Goal: Task Accomplishment & Management: Complete application form

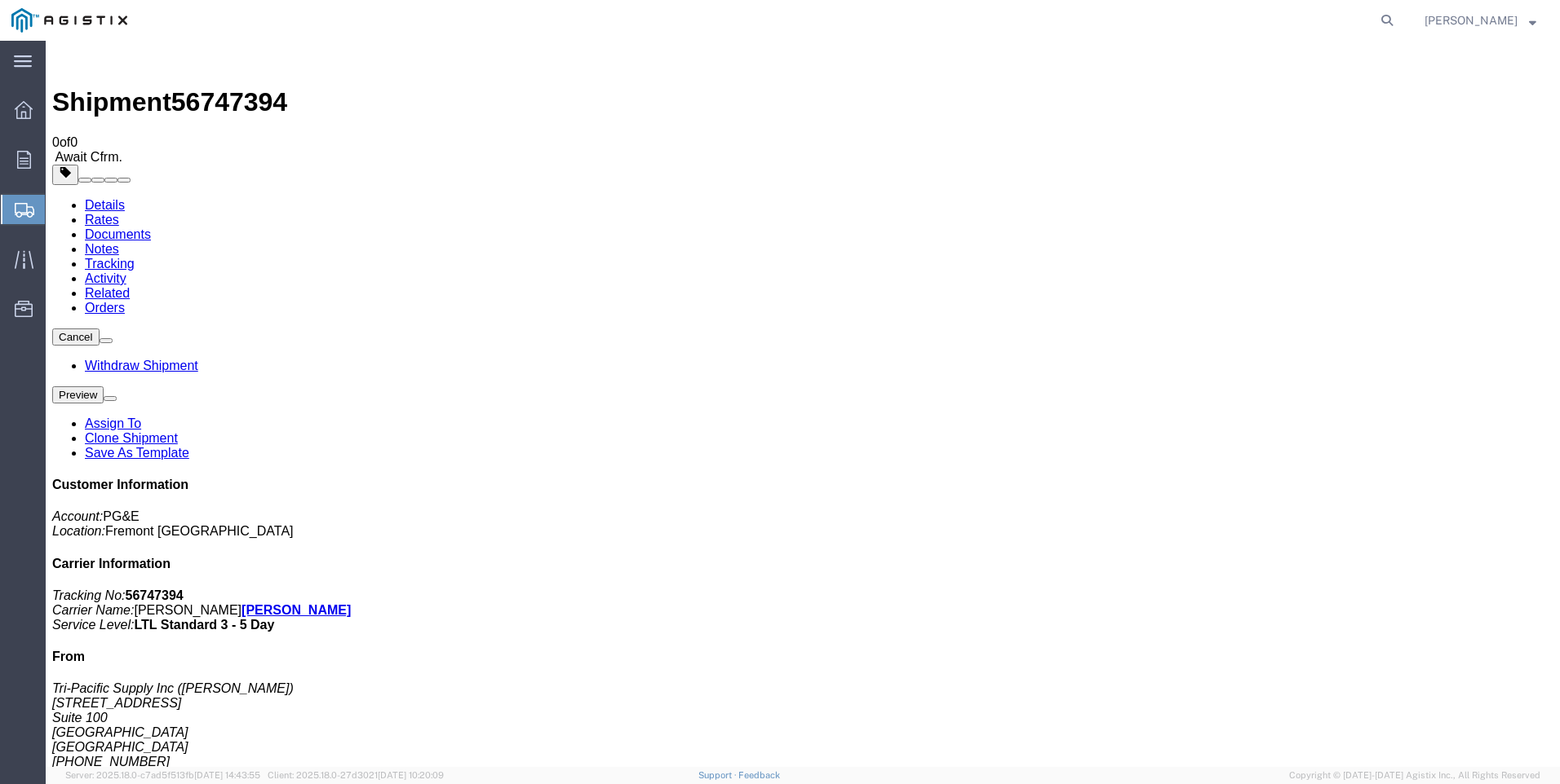
click at [0, 0] on span "Create Shipment" at bounding box center [0, 0] width 0 height 0
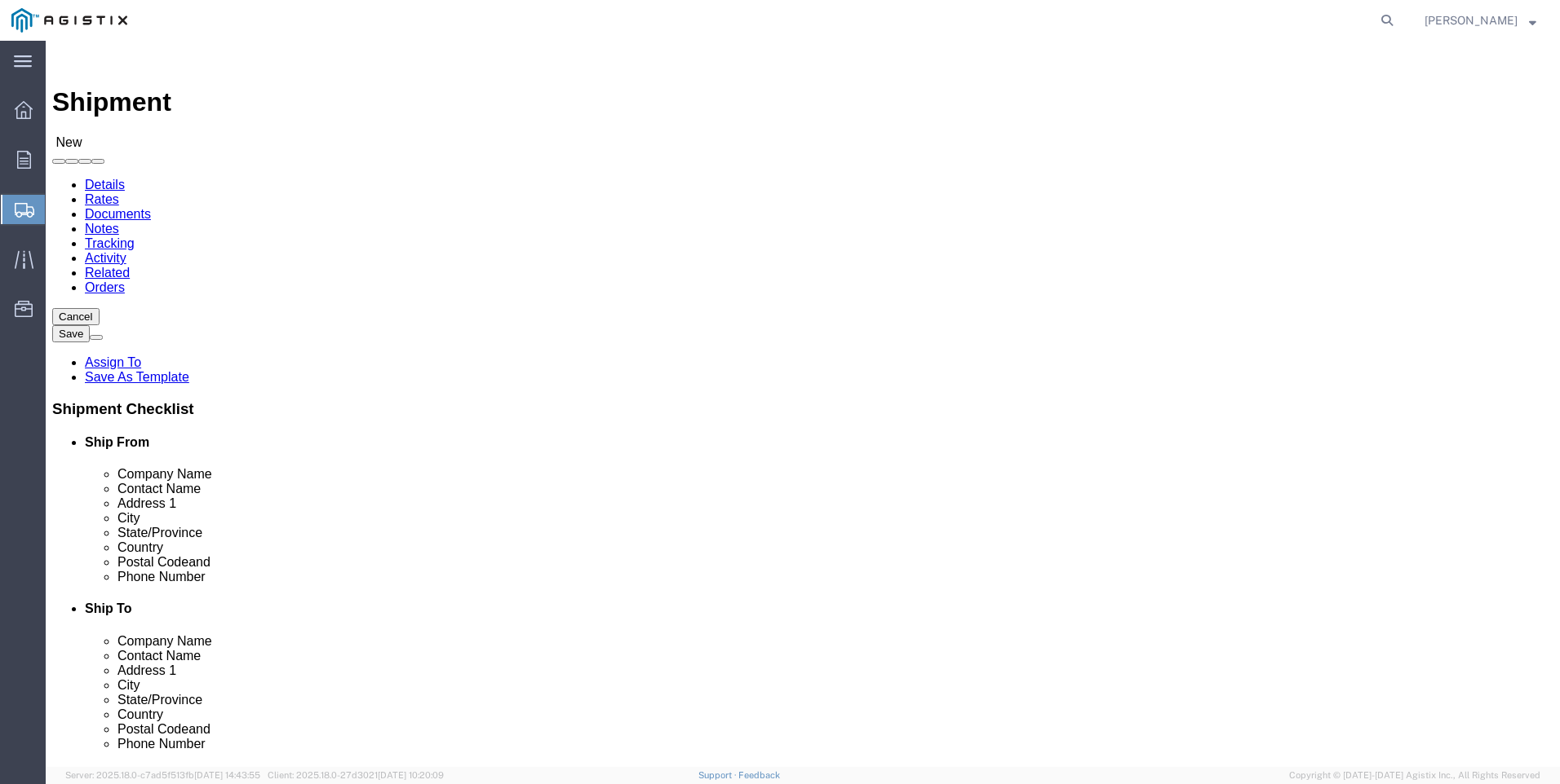
click select "Select PG&E Tri-Pacific Supply Inc"
select select "9596"
click select "Select PG&E Tri-Pacific Supply Inc"
select select
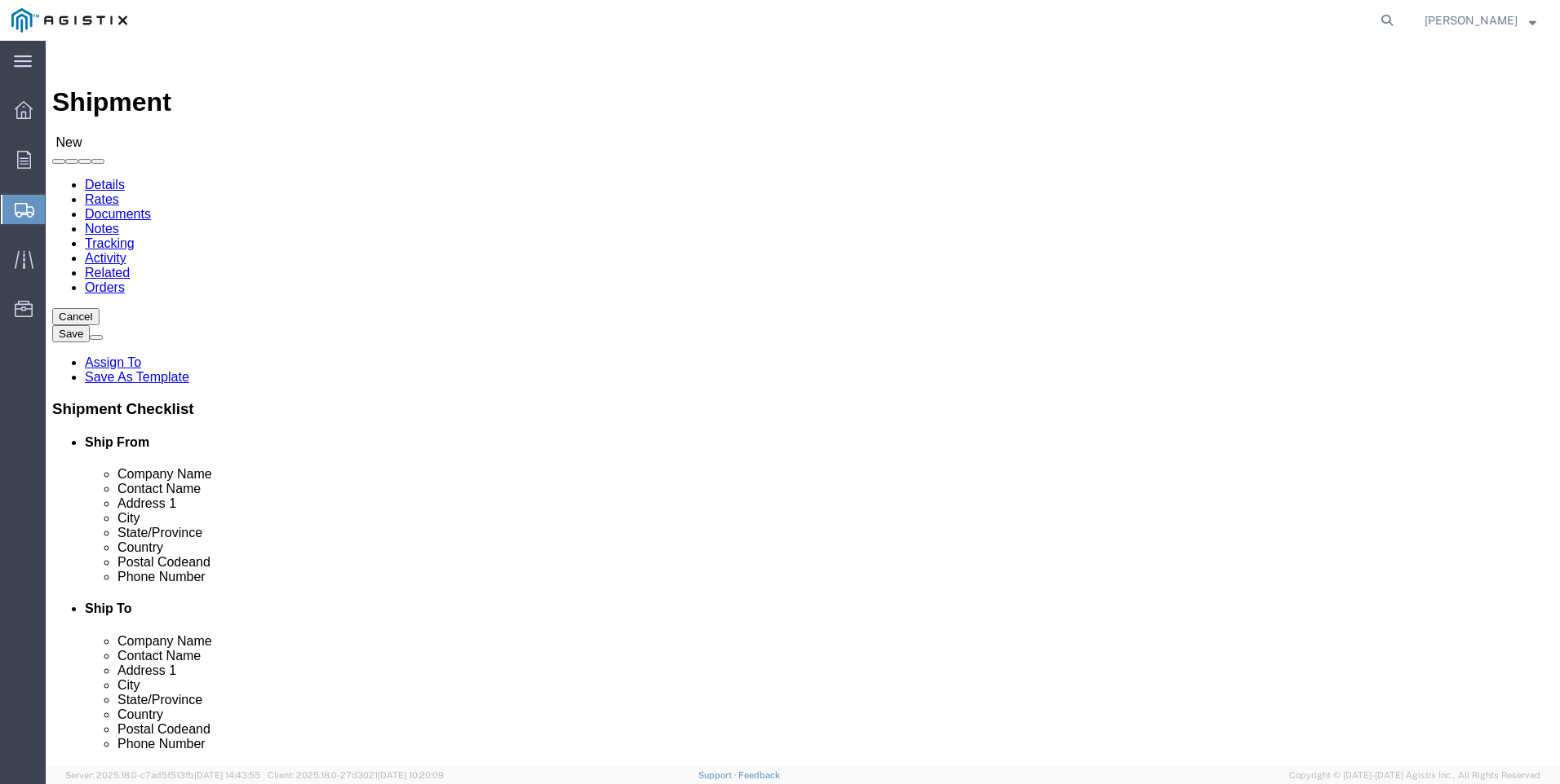
select select "CA"
click select "Select All Others [GEOGRAPHIC_DATA] [GEOGRAPHIC_DATA] [GEOGRAPHIC_DATA] [GEOGRA…"
select select "19740"
click select "Select All Others [GEOGRAPHIC_DATA] [GEOGRAPHIC_DATA] [GEOGRAPHIC_DATA] [GEOGRA…"
click span
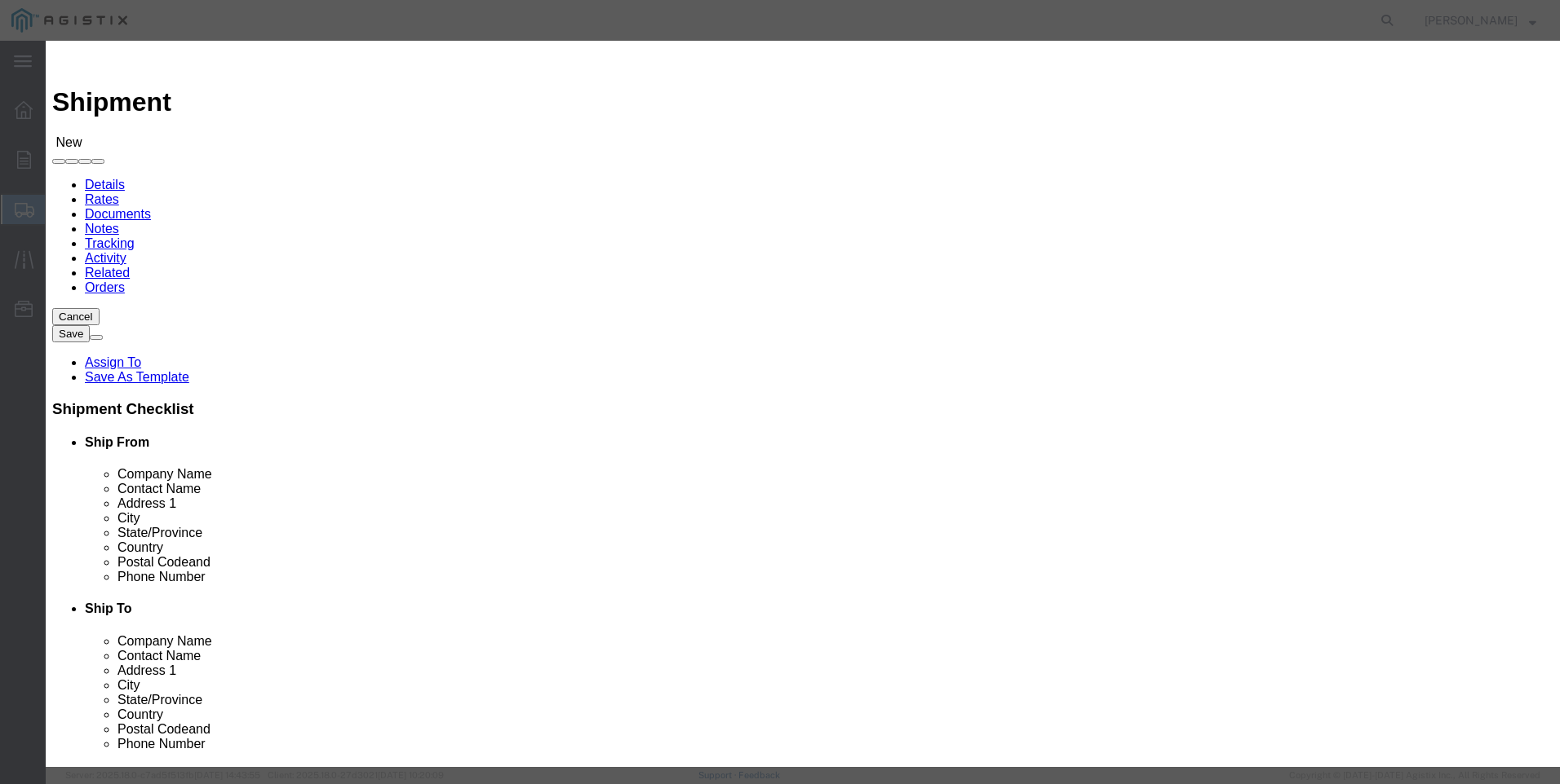
scroll to position [734, 0]
click button "Select"
select select "CA"
click button "Close"
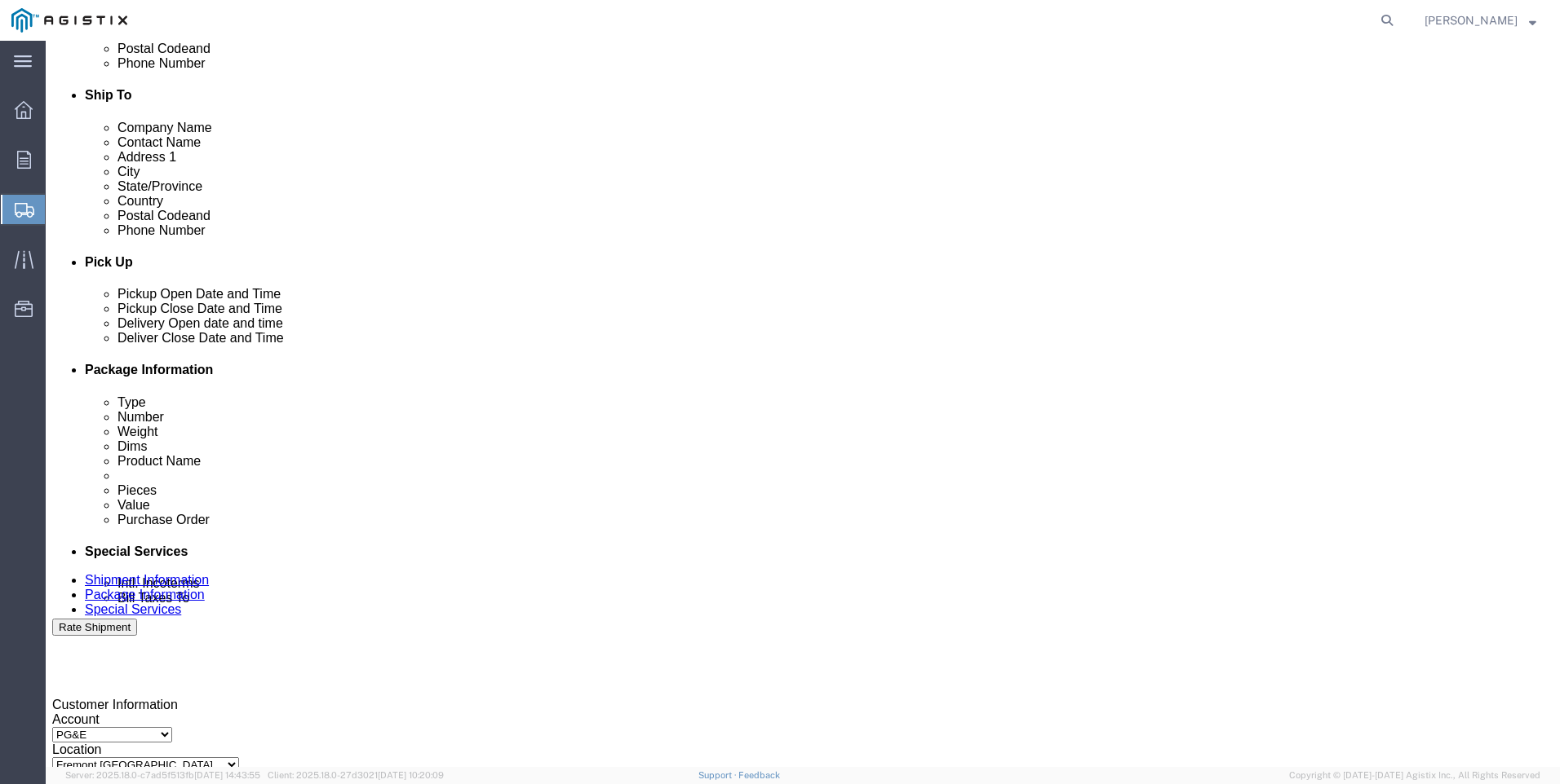
scroll to position [571, 0]
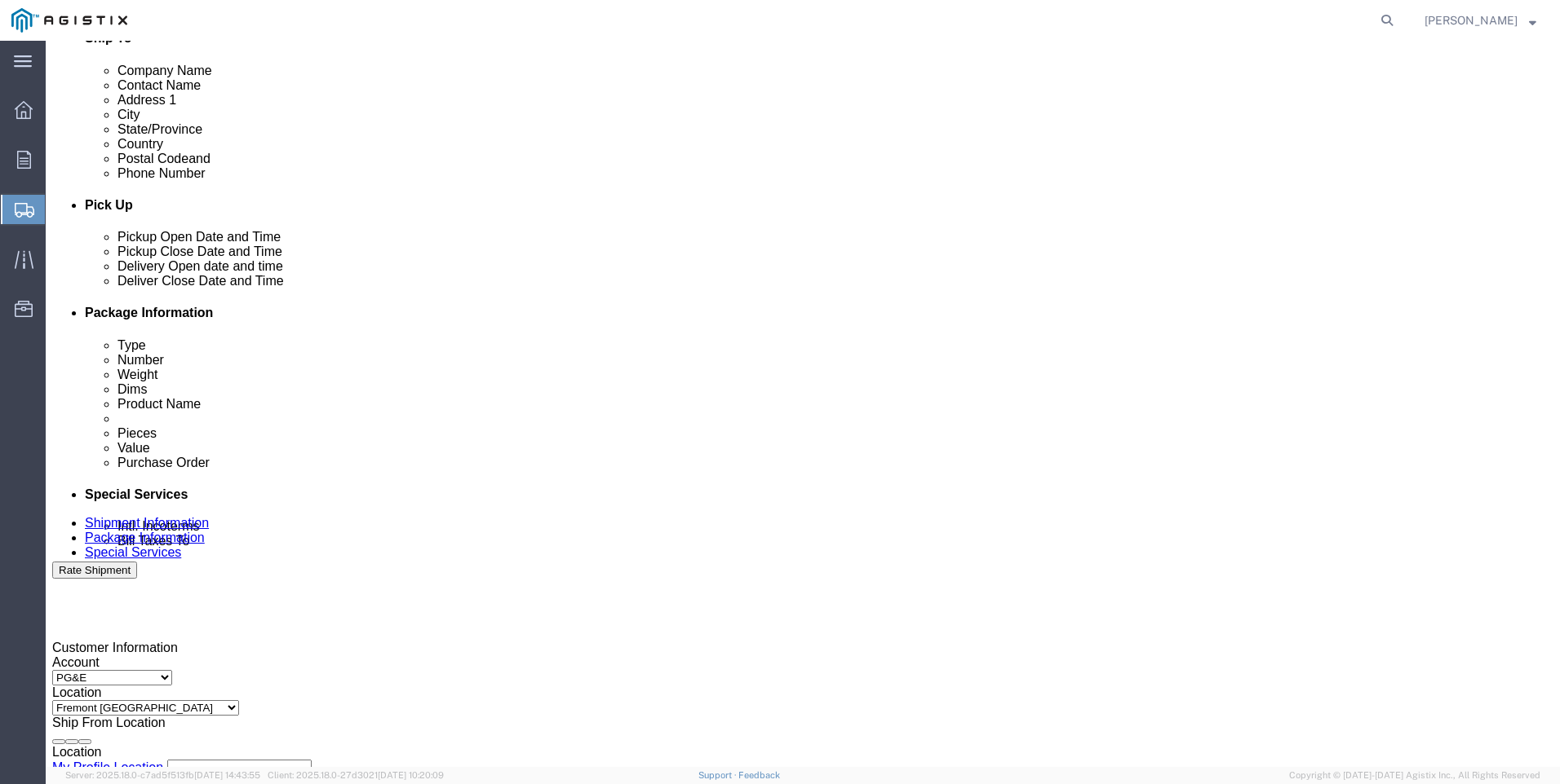
click div "[DATE] 1:00 PM"
type input "4:00 PM"
click button "Apply"
click div
click input "5:00 PM"
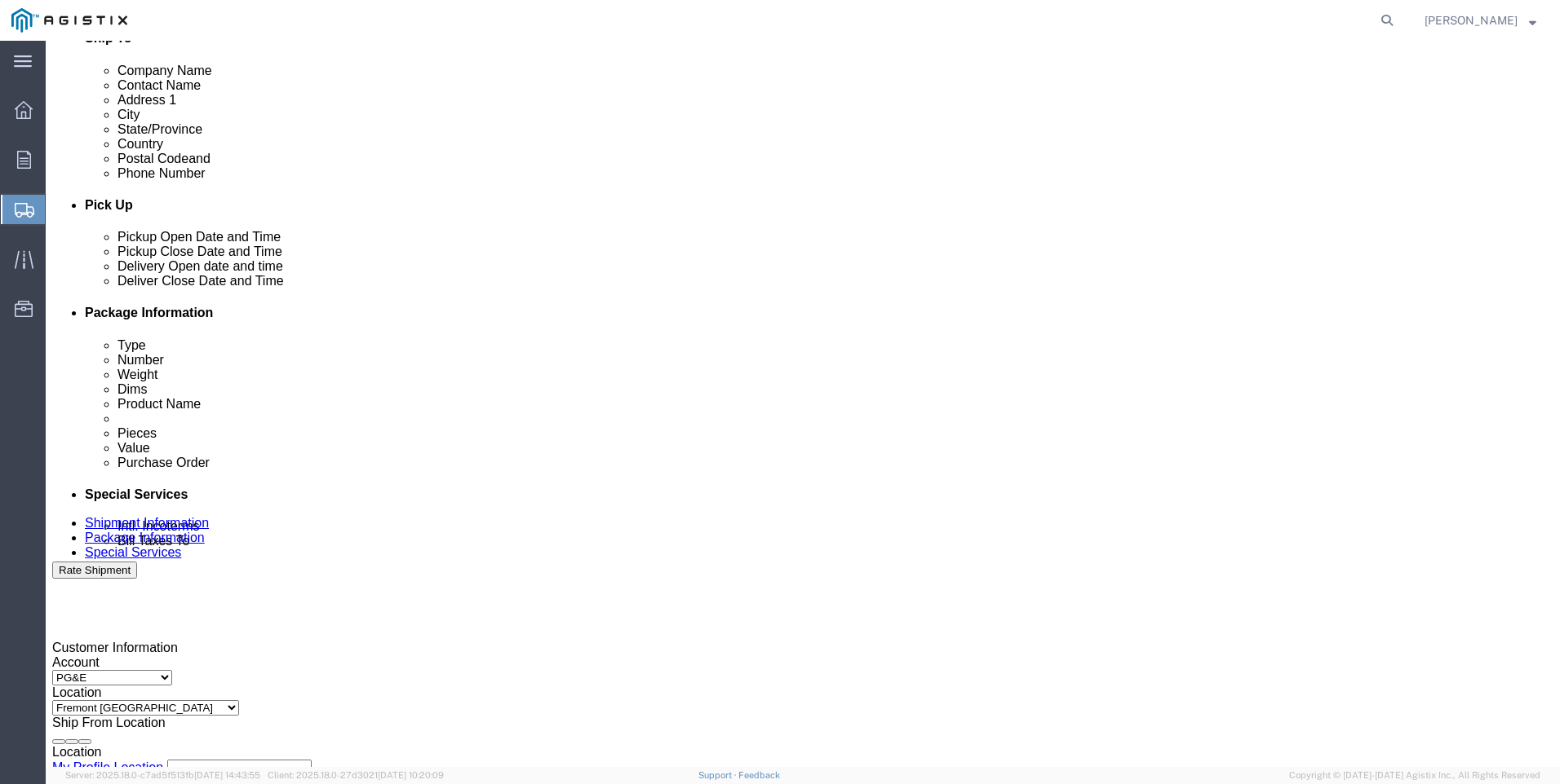
click input "7:00 PM"
type input "7:00 AM"
click button "Apply"
click div
click input "3:00 AM"
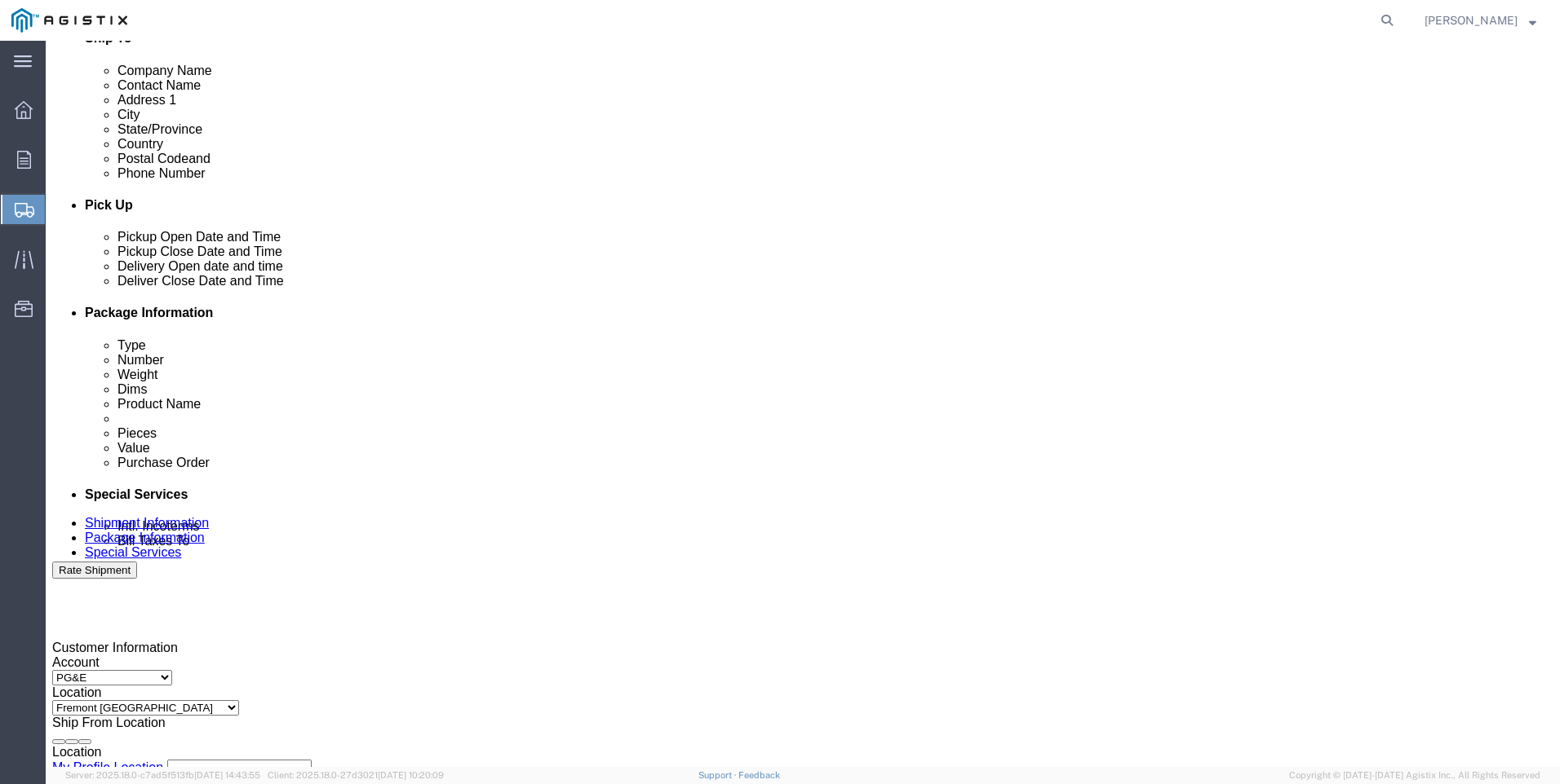
type input "3:00 PM"
click button "Apply"
click input "text"
type input "3501418054"
click select "Select Account Type Activity ID Airline Appointment Number ASN Batch Request # …"
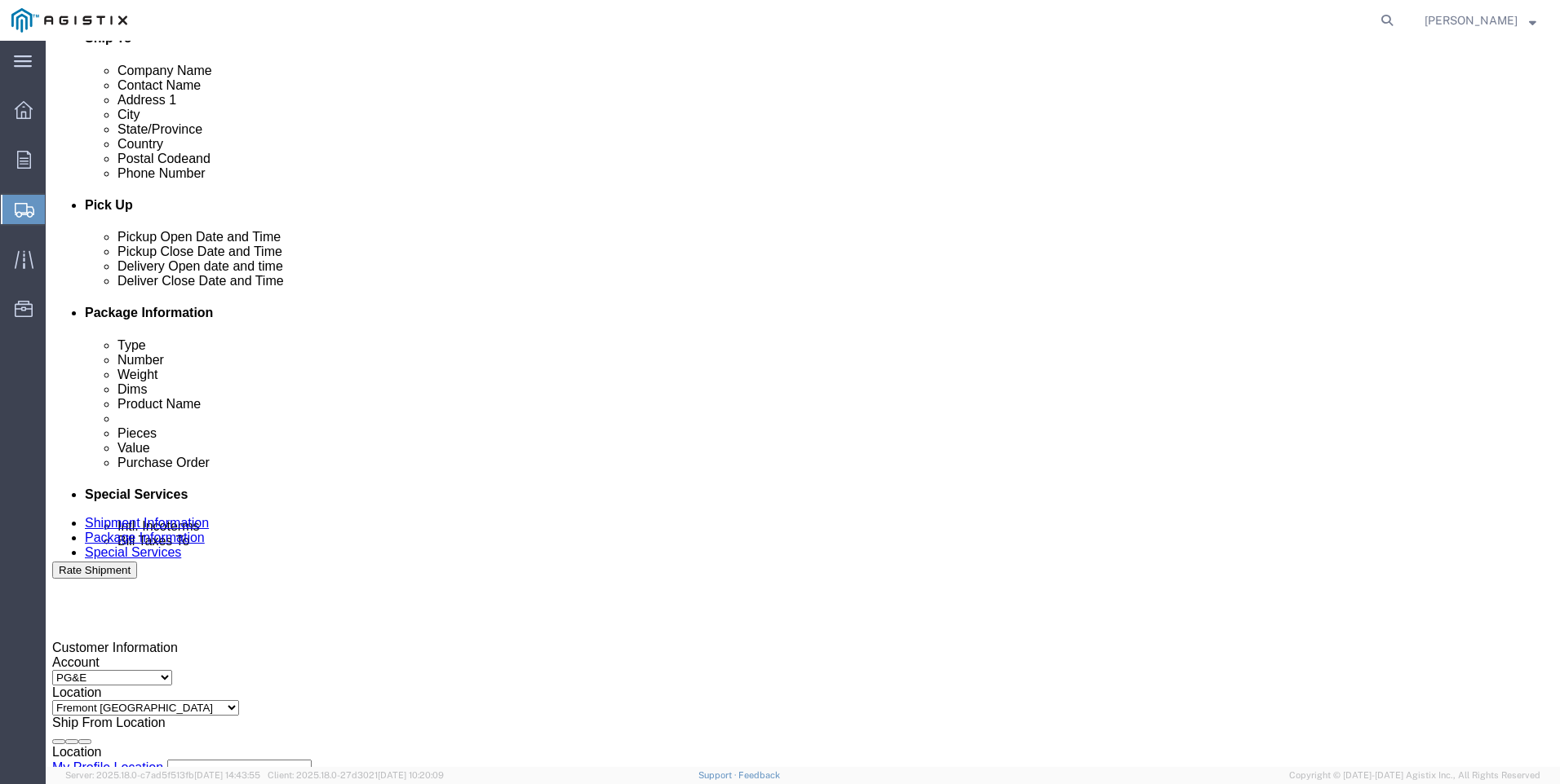
select select "SALEORDR"
click select "Select Account Type Activity ID Airline Appointment Number ASN Batch Request # …"
click input "text"
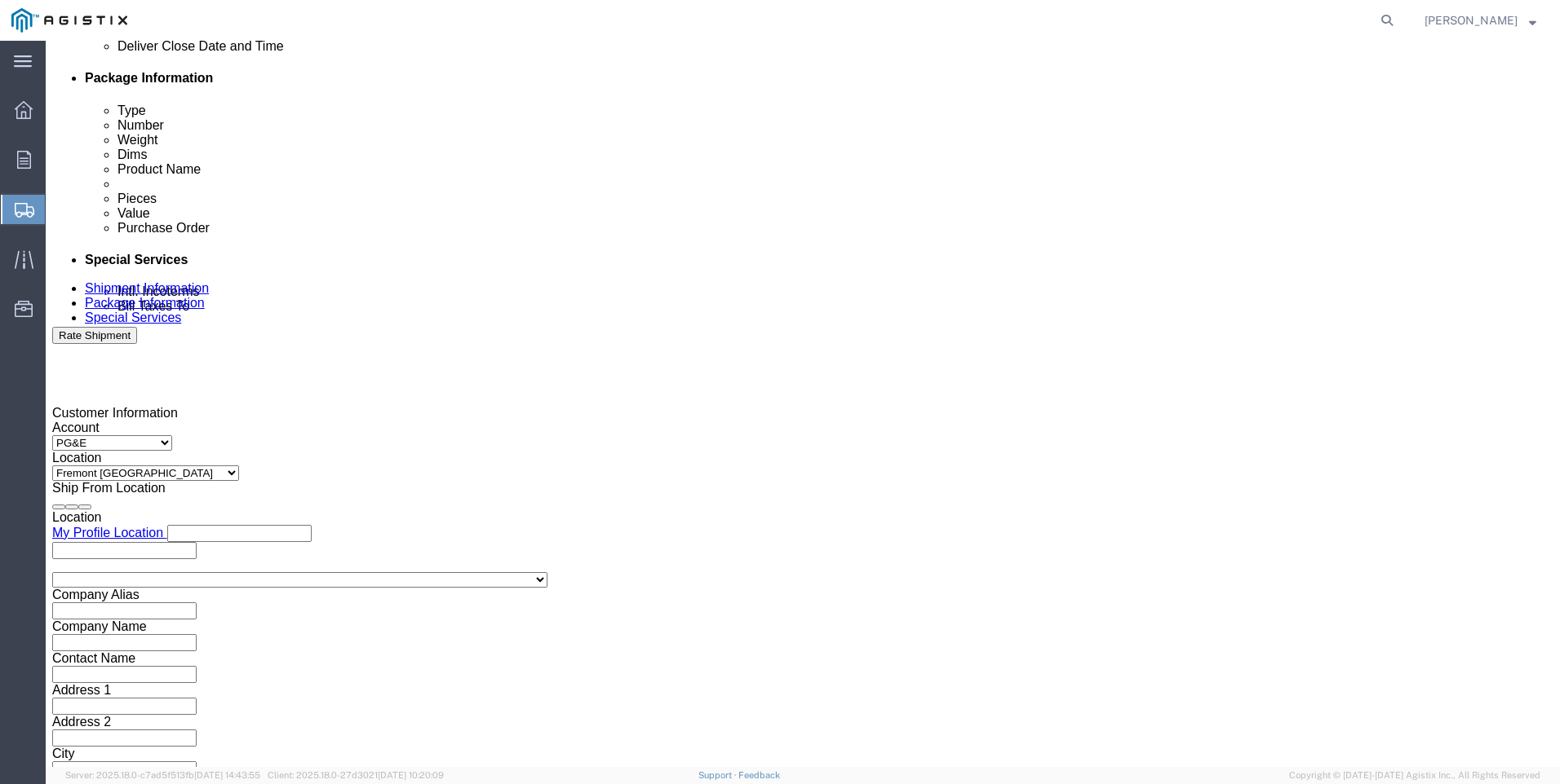
scroll to position [807, 0]
type input "54748"
click button "Continue"
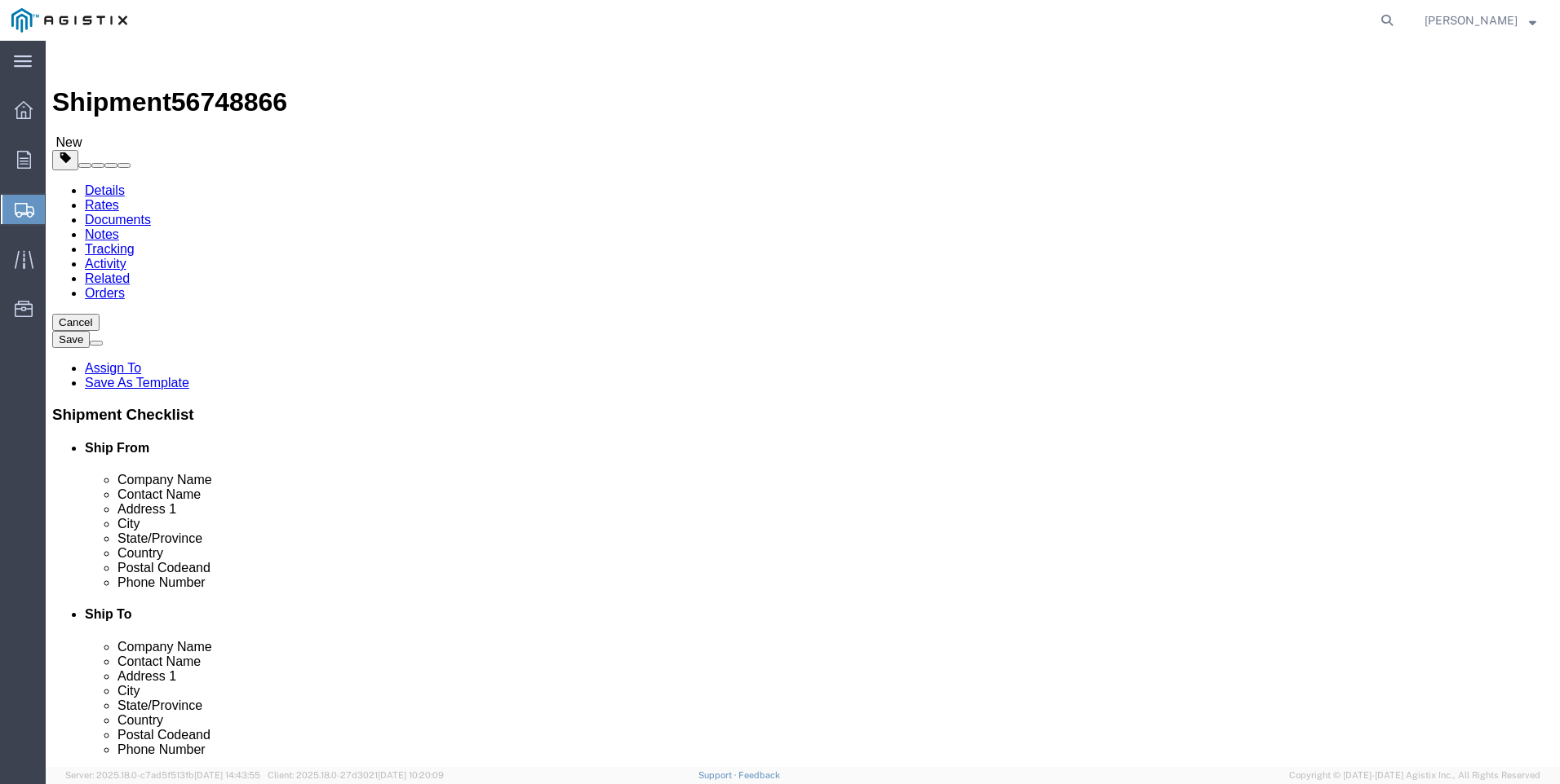
click select "Select Bulk Bundle(s) Cardboard Box(es) Carton(s) Crate(s) Drum(s) (Fiberboard)…"
select select "CRAT"
click select "Select Bulk Bundle(s) Cardboard Box(es) Carton(s) Crate(s) Drum(s) (Fiberboard)…"
click input "text"
type input "48"
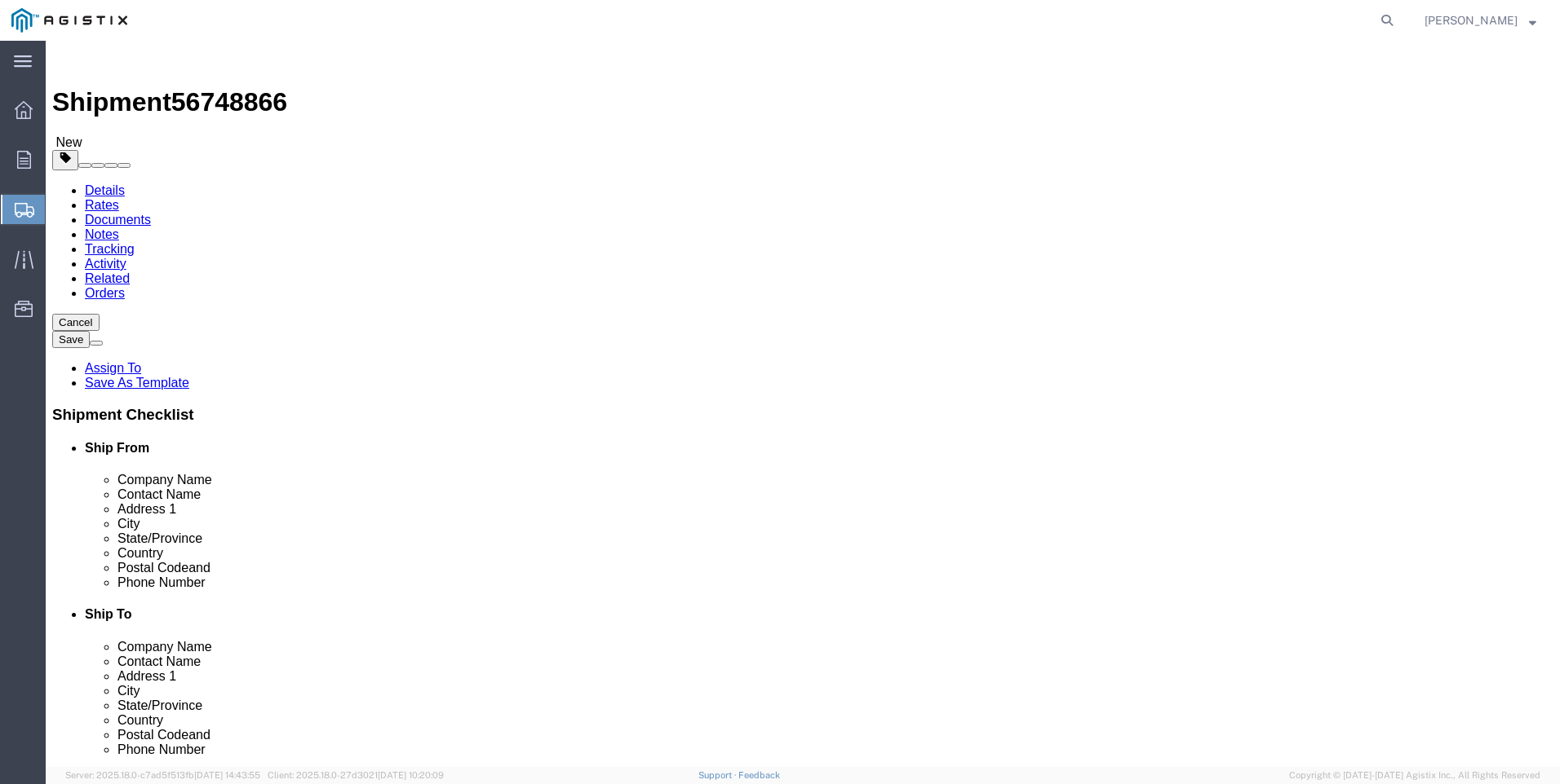
type input "43"
type input "31"
drag, startPoint x: 260, startPoint y: 383, endPoint x: 136, endPoint y: 401, distance: 125.3
click div "Package Type Select Bulk Bundle(s) Cardboard Box(es) Carton(s) Crate(s) Drum(s)…"
type input "423"
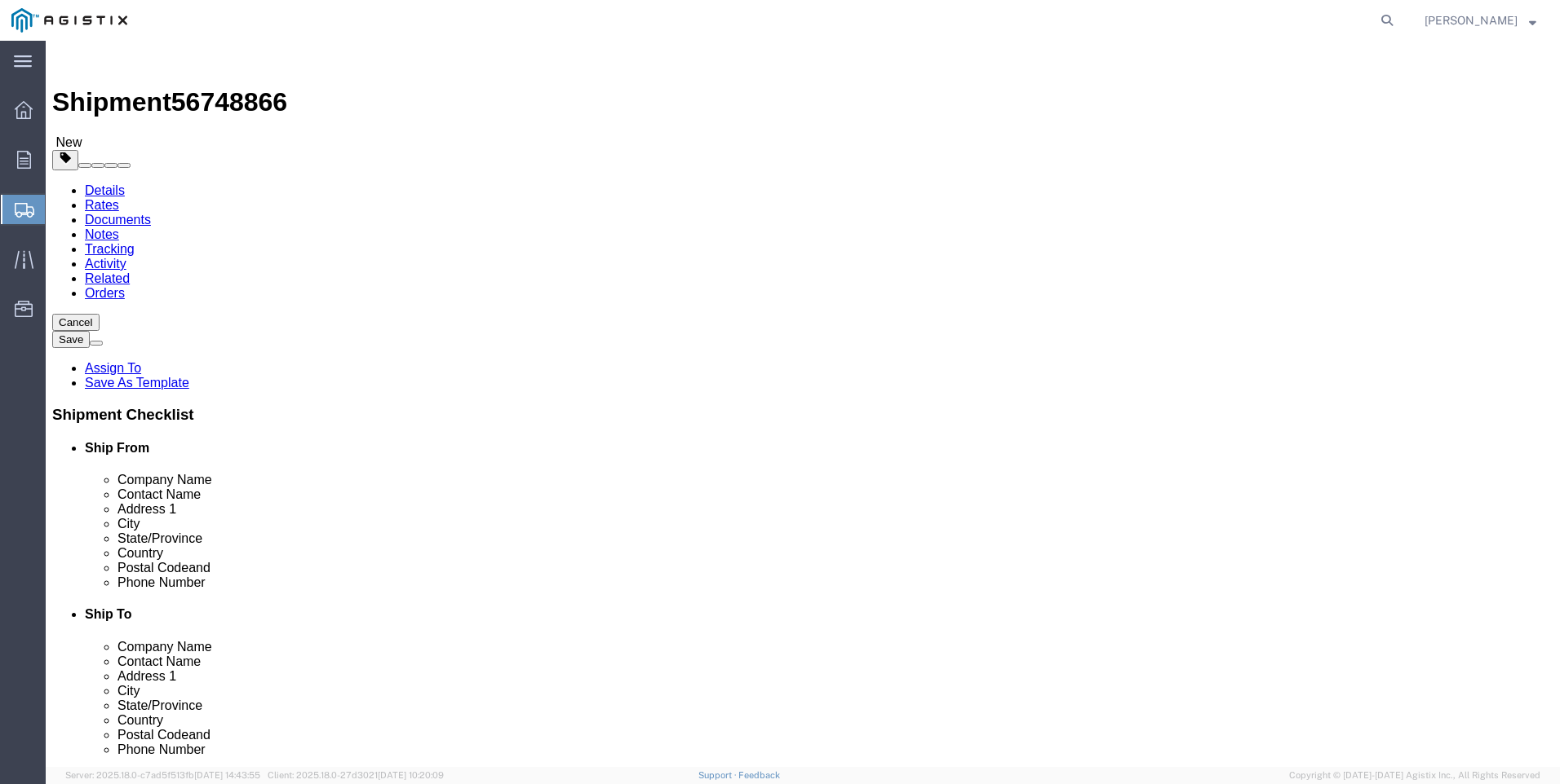
click link "Add Content"
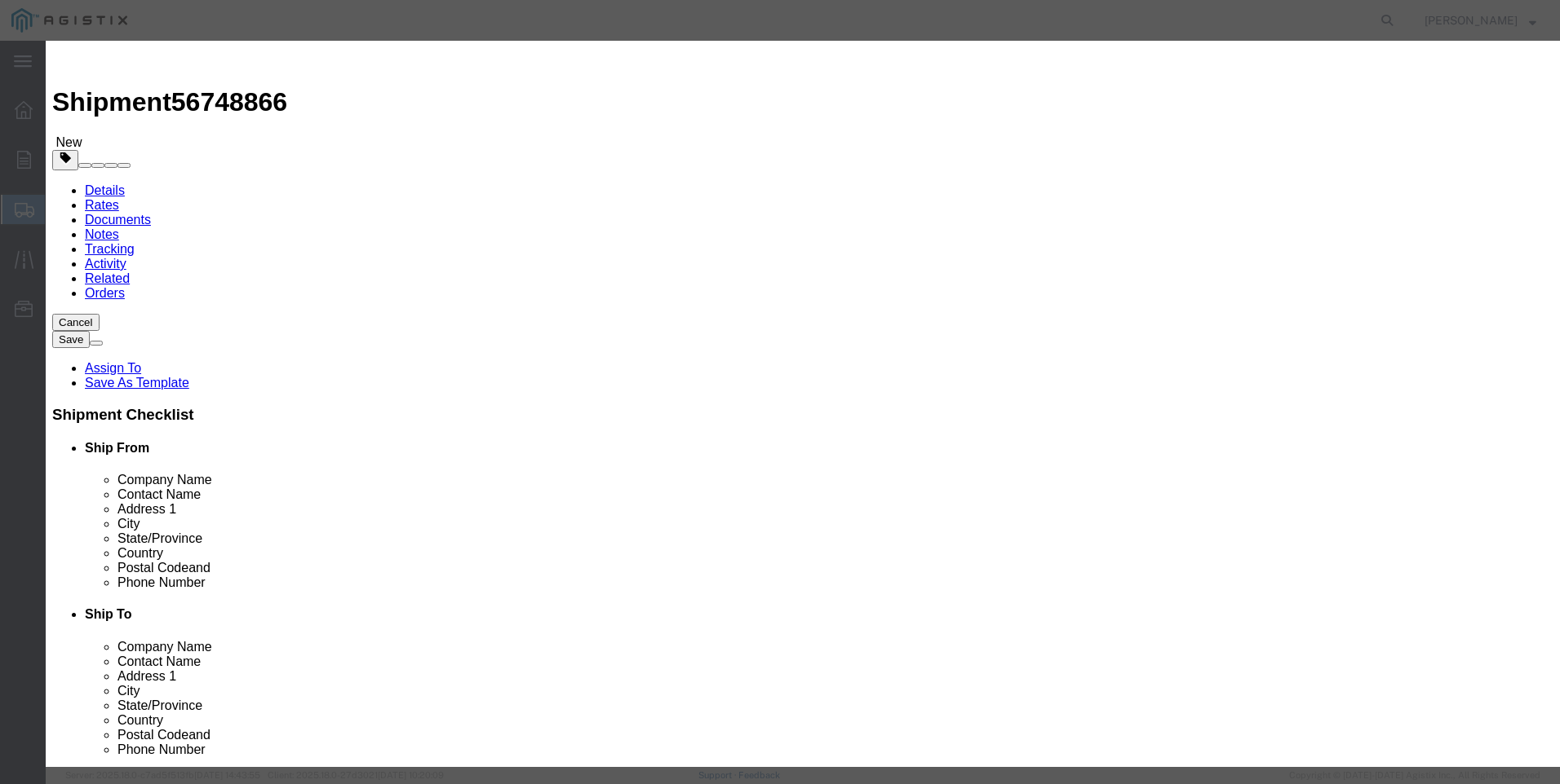
click input "text"
type input "M650274"
click td "Name: REGULATOR GAS 4" 300 SLAM SHUT OPSO"
select select
select select "USD"
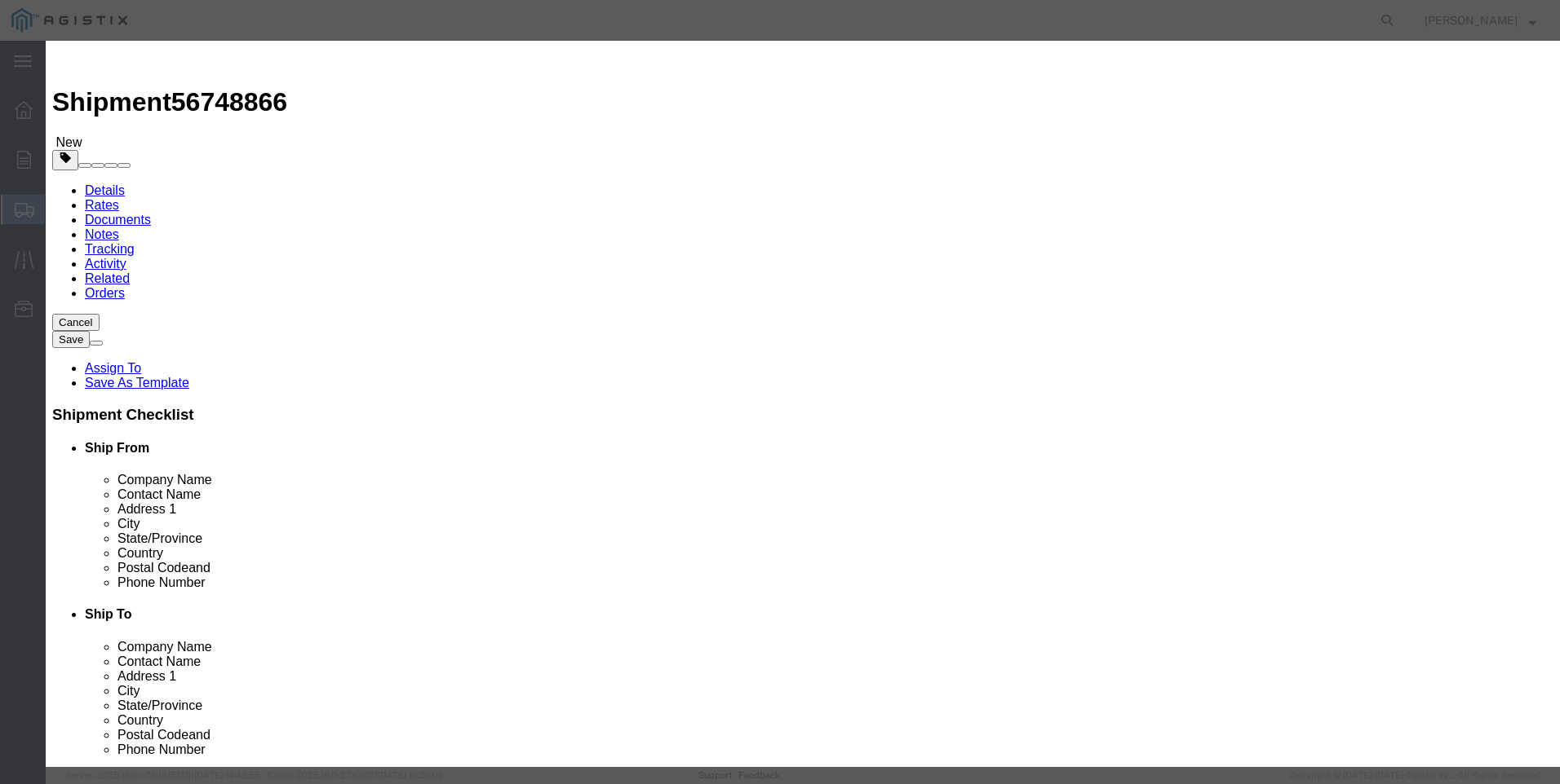
type input "REGULATOR GAS 4" 300 SLAM SHUT OPSO"
type input "M650274"
drag, startPoint x: 735, startPoint y: 124, endPoint x: 188, endPoint y: 132, distance: 547.1
click div "Add content Commodity library Product Name REGULATOR GAS 4" 300 SLAM SHUT OPSO …"
type input "REGULATOR GAS 4" 300 SLAM SHUT OPSO"
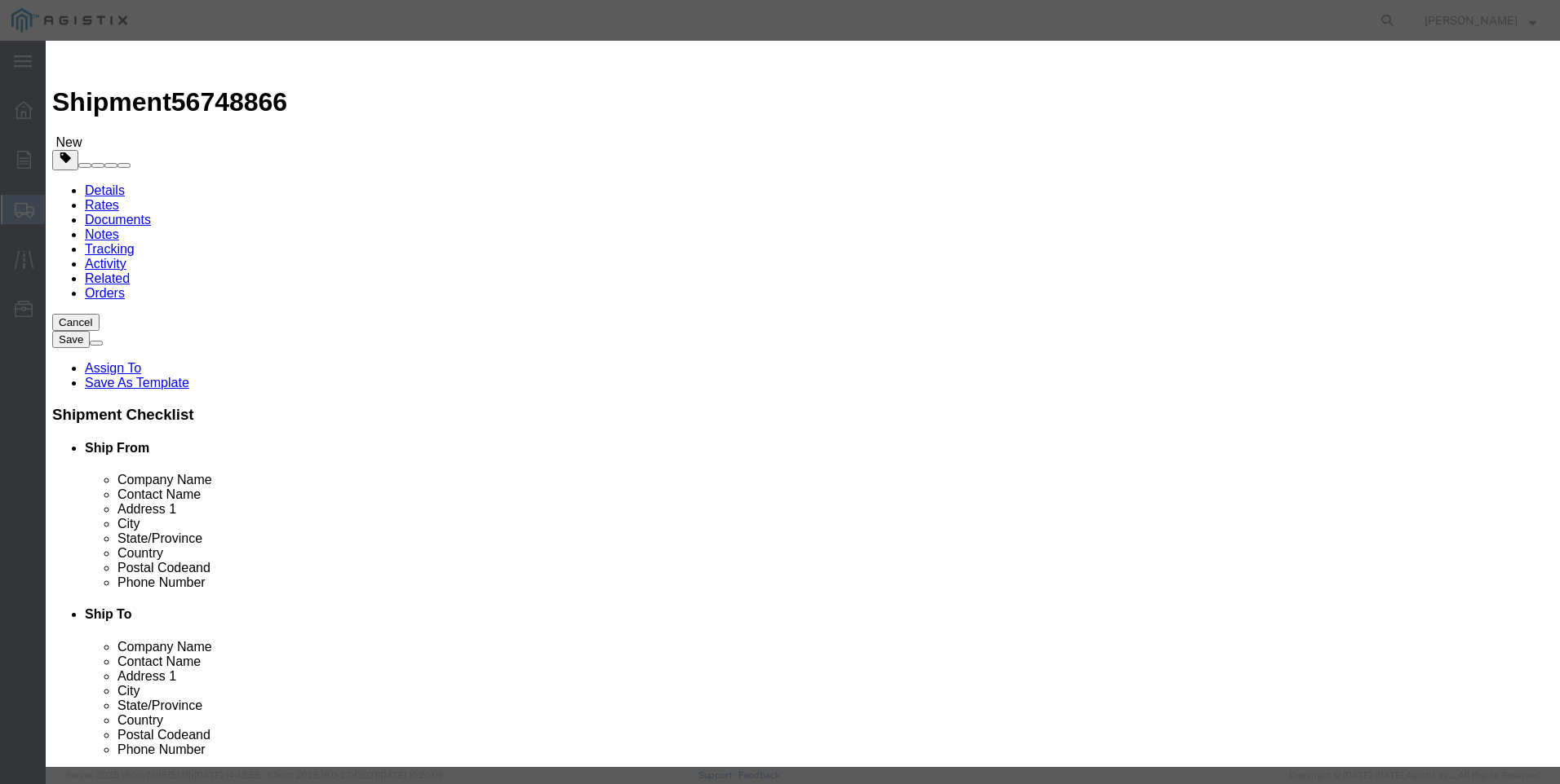
click textarea
paste textarea "REGULATOR GAS 4" 300 SLAM SHUT OPSO"
type textarea "REGULATOR GAS 4" 300 SLAM SHUT OPSO"
drag, startPoint x: 409, startPoint y: 131, endPoint x: 156, endPoint y: 131, distance: 253.0
click div "Add content Commodity library Product Name REGULATOR GAS 4" 300 SLAM SHUT OPSO …"
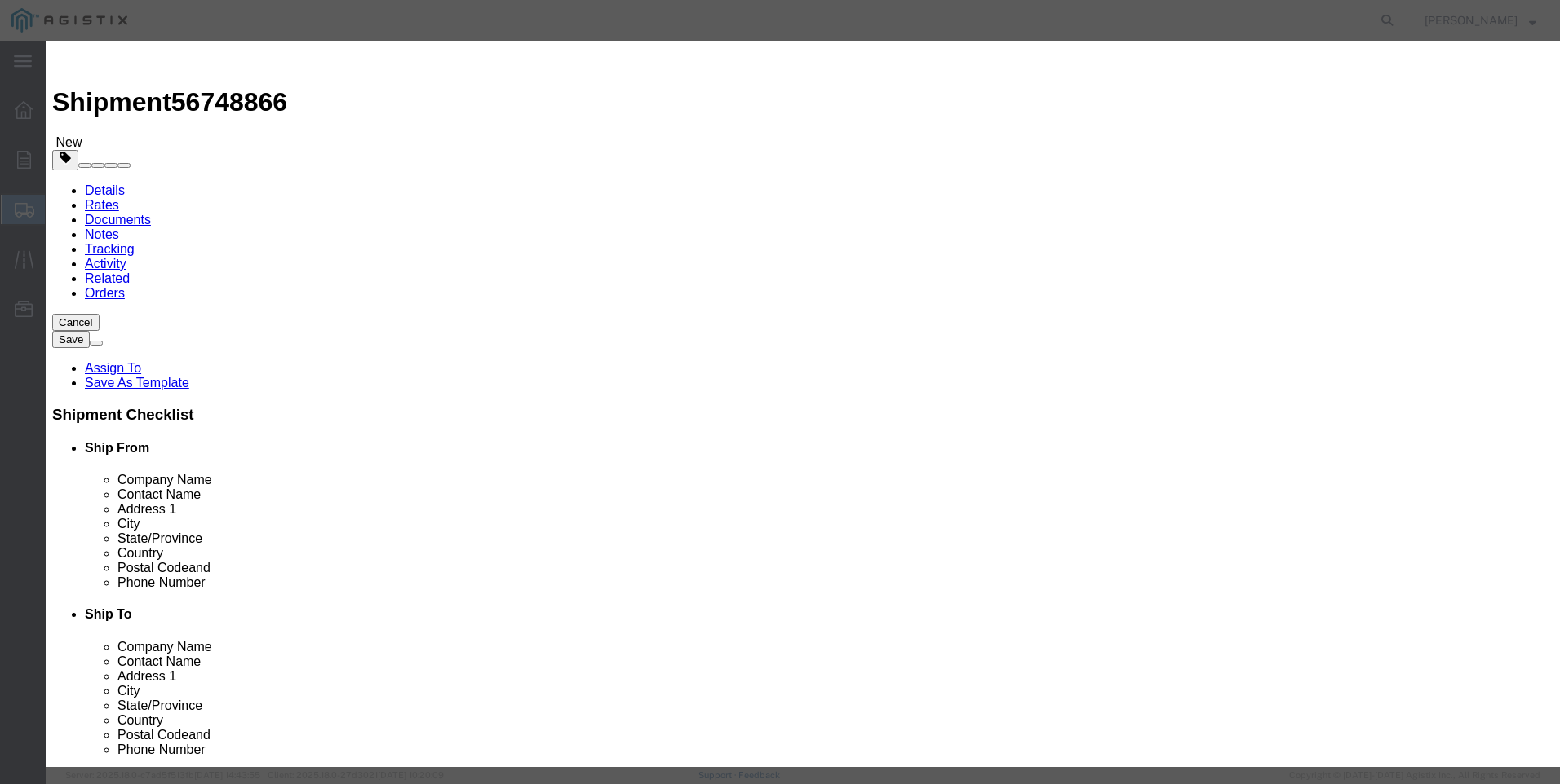
click input "M650274 /"
type input "M650274 / SG-40-100-75-ANOBN-R20"
select select "US"
click input "text"
type input "1"
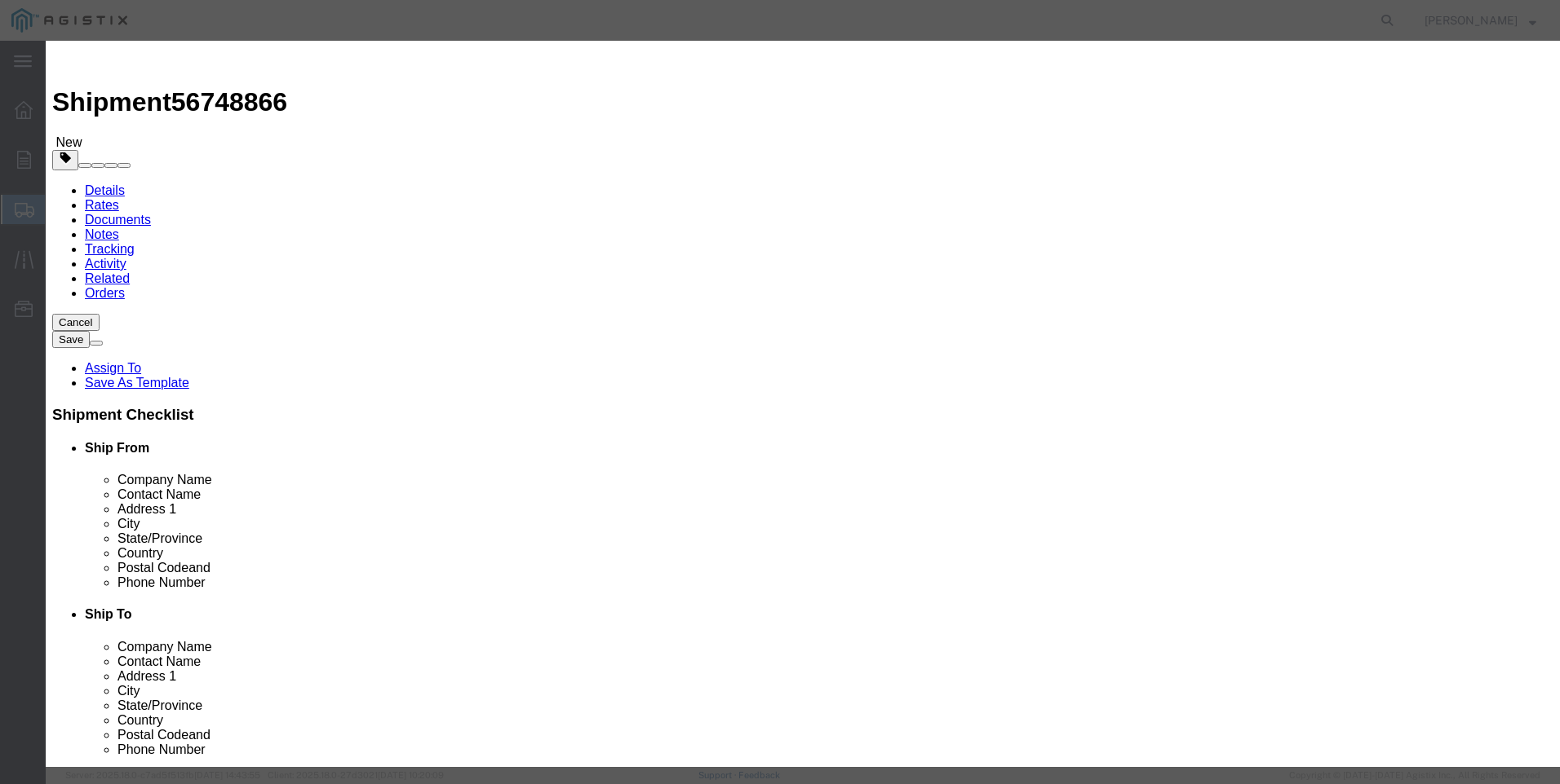
click input "text"
type input "11610"
click select "Select 50 55 60 65 70 85 92.5 100 125 175 250 300 400"
select select "85"
click select "Select 50 55 60 65 70 85 92.5 100 125 175 250 300 400"
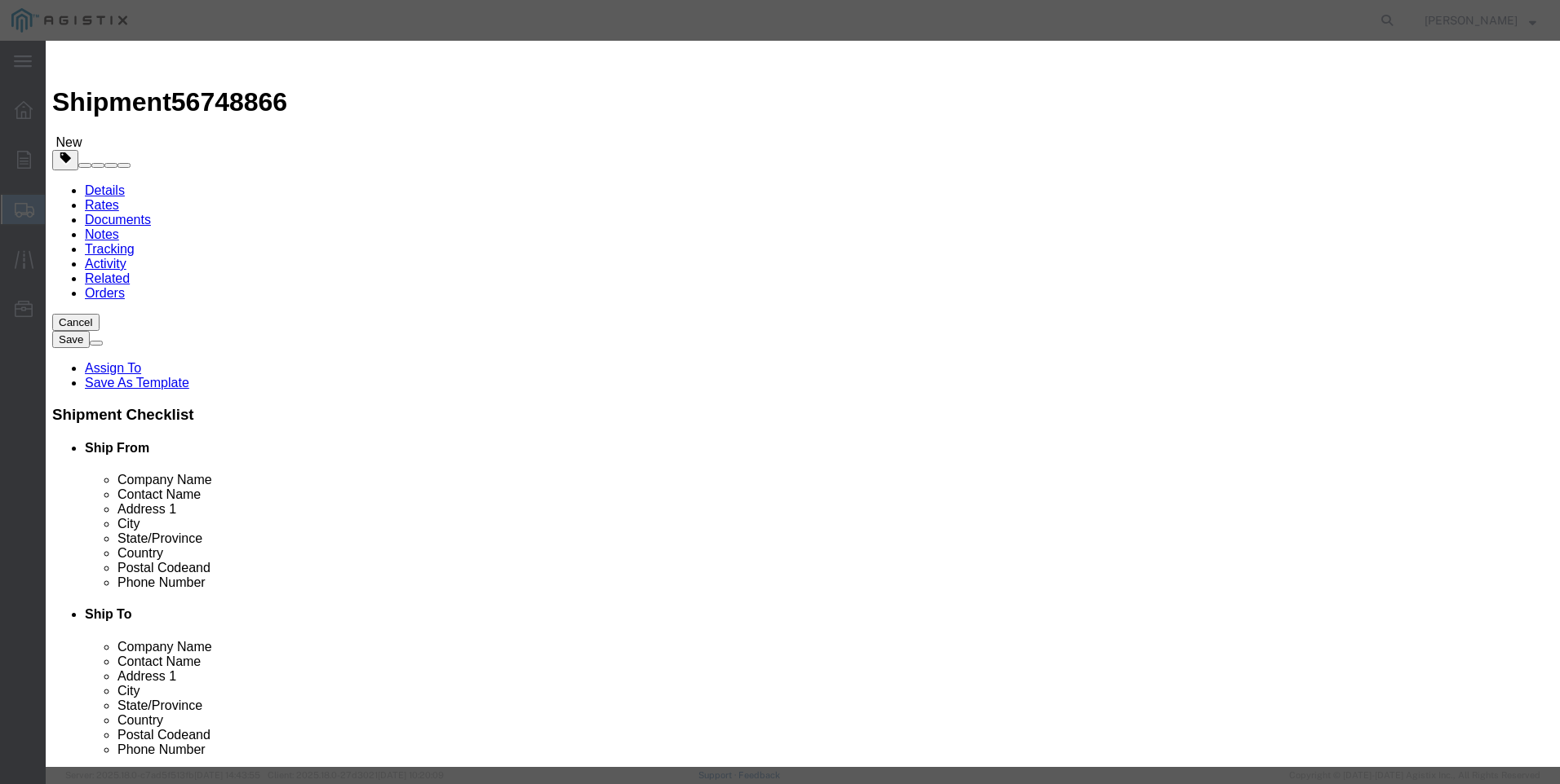
click button "Save & Close"
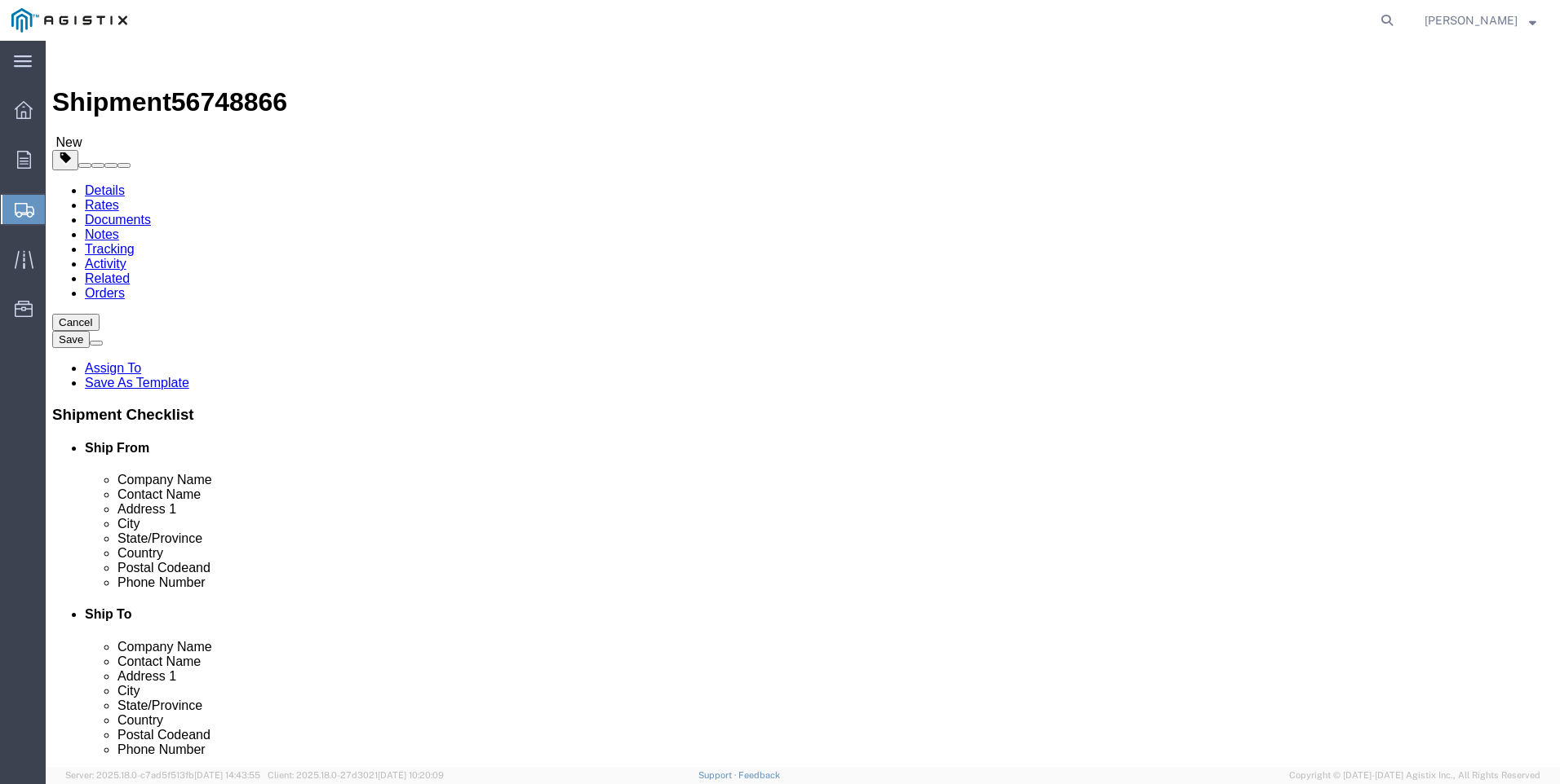
click span "button"
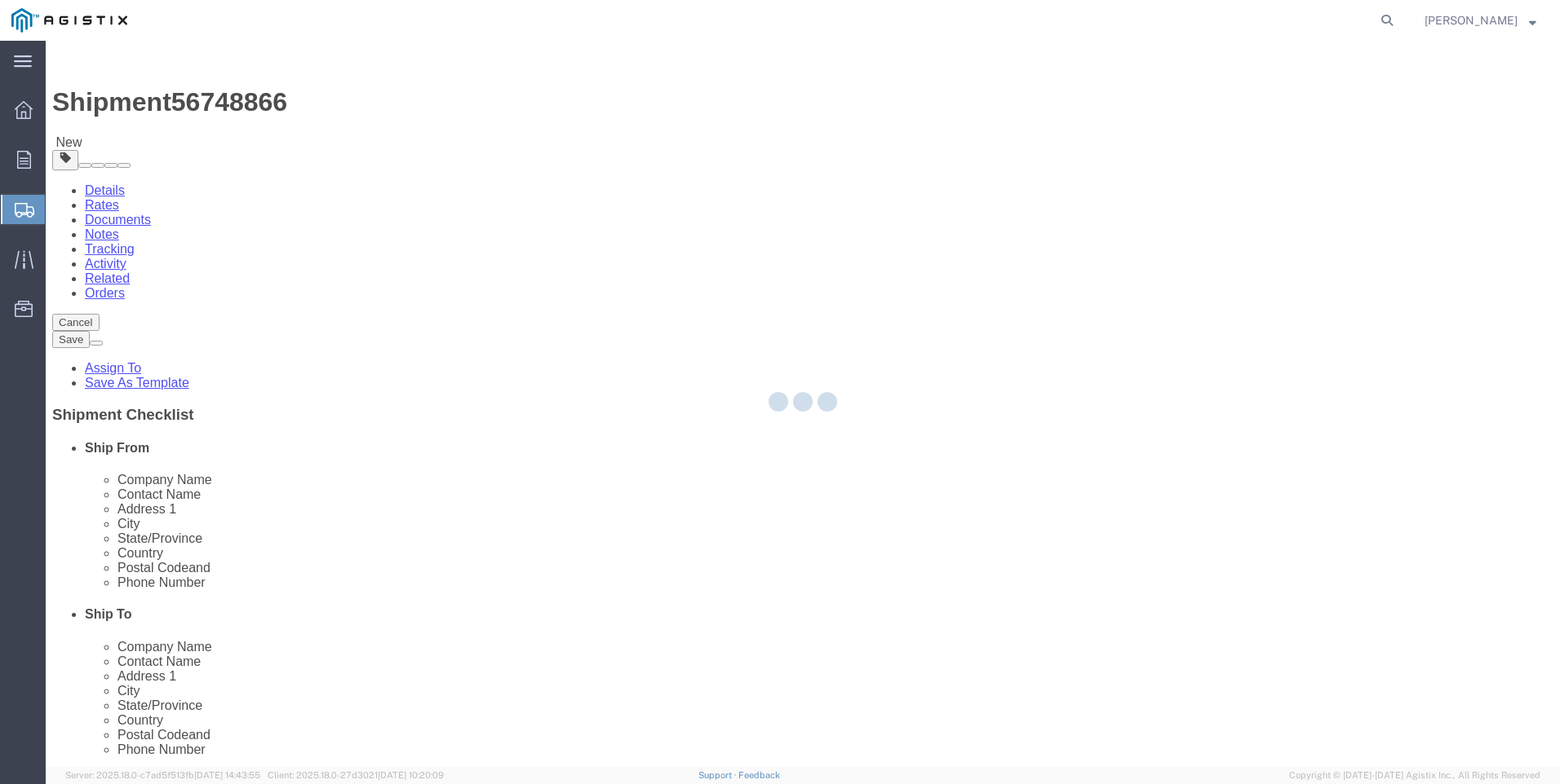
select select "CRAT"
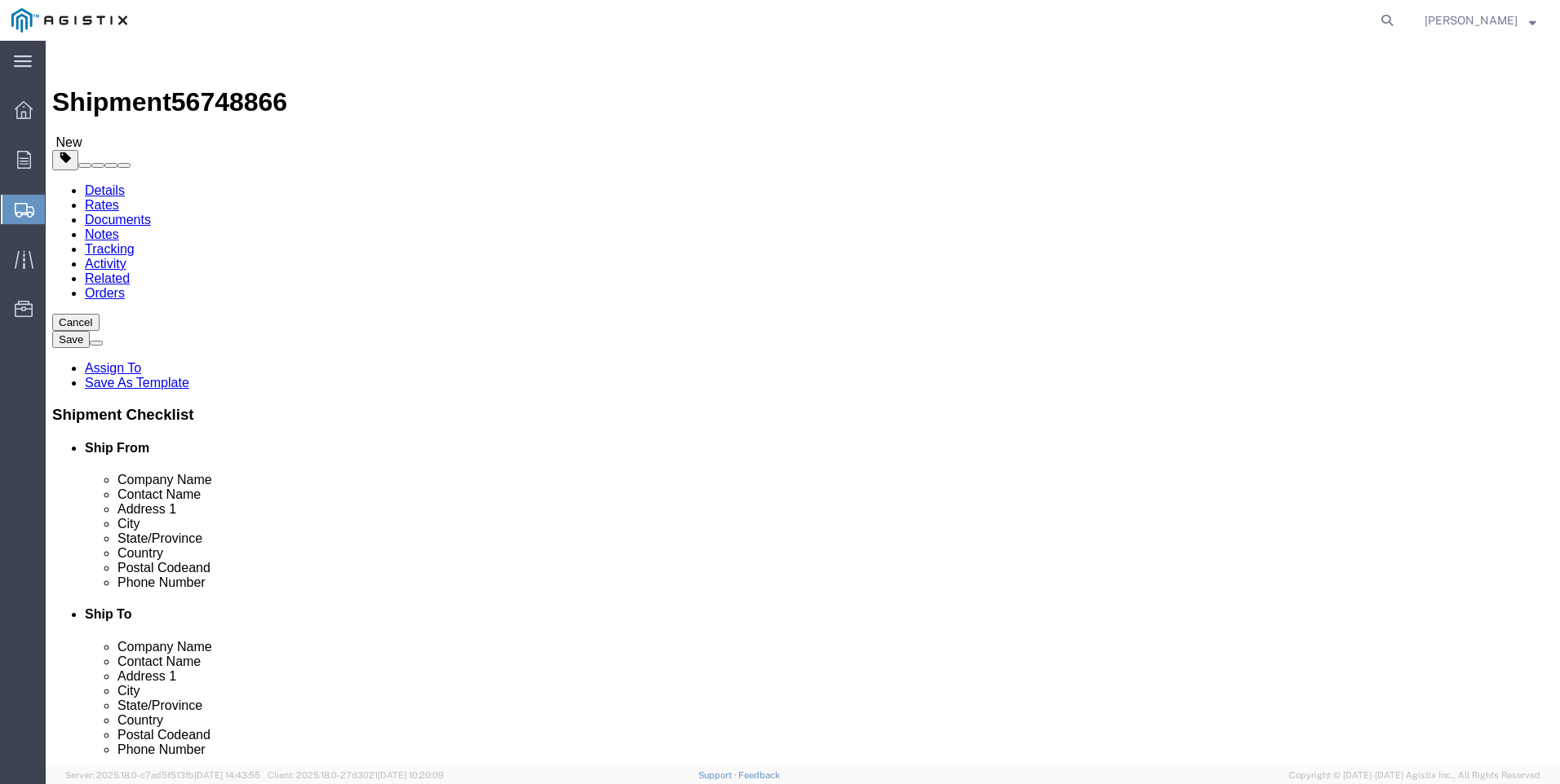
click input "423.00"
type input "426.00"
click span "button"
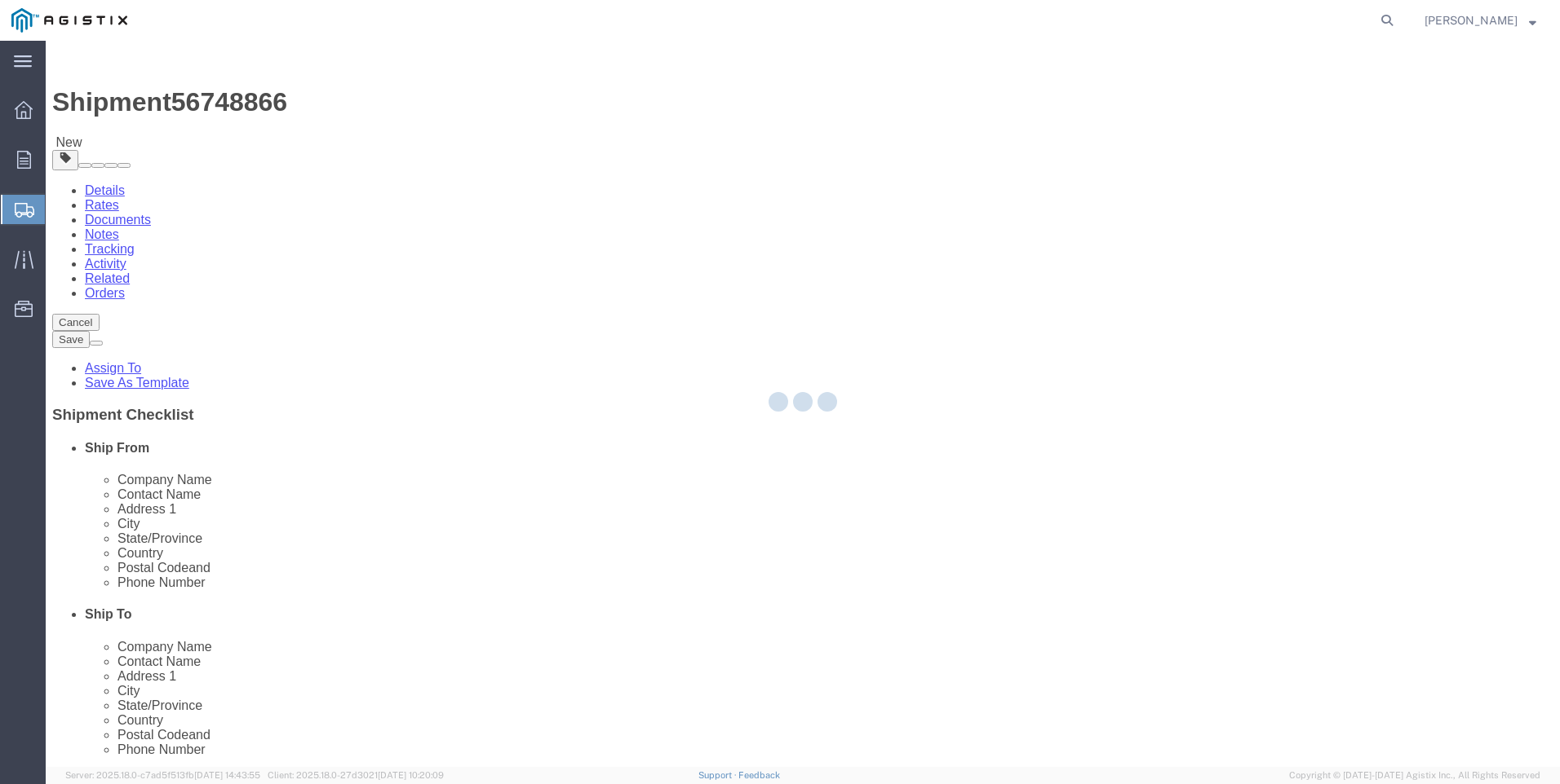
select select "CRAT"
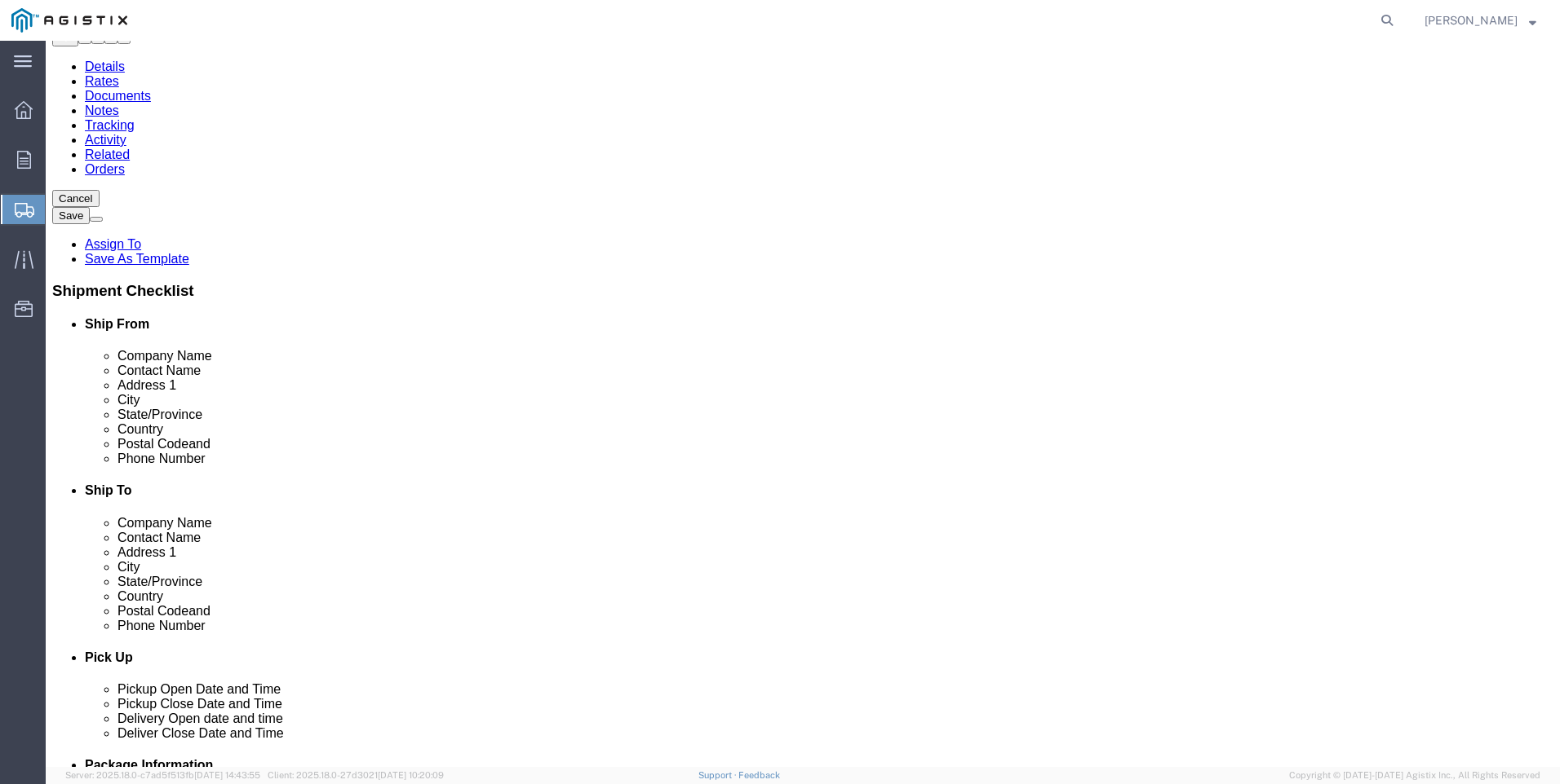
scroll to position [371, 0]
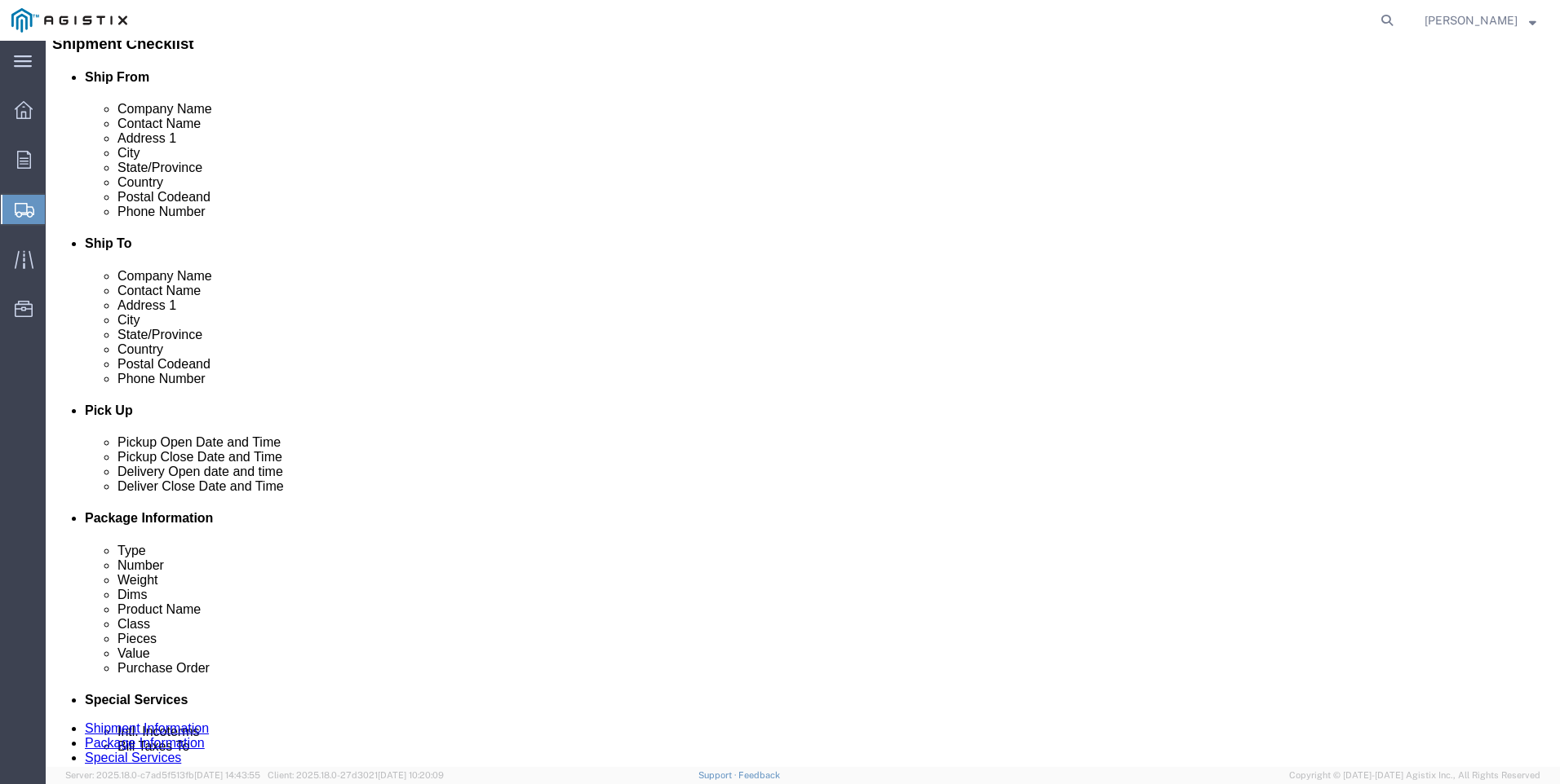
click input "48.00"
type input "24.00"
drag, startPoint x: 310, startPoint y: 376, endPoint x: 319, endPoint y: 377, distance: 9.1
click input "43.00"
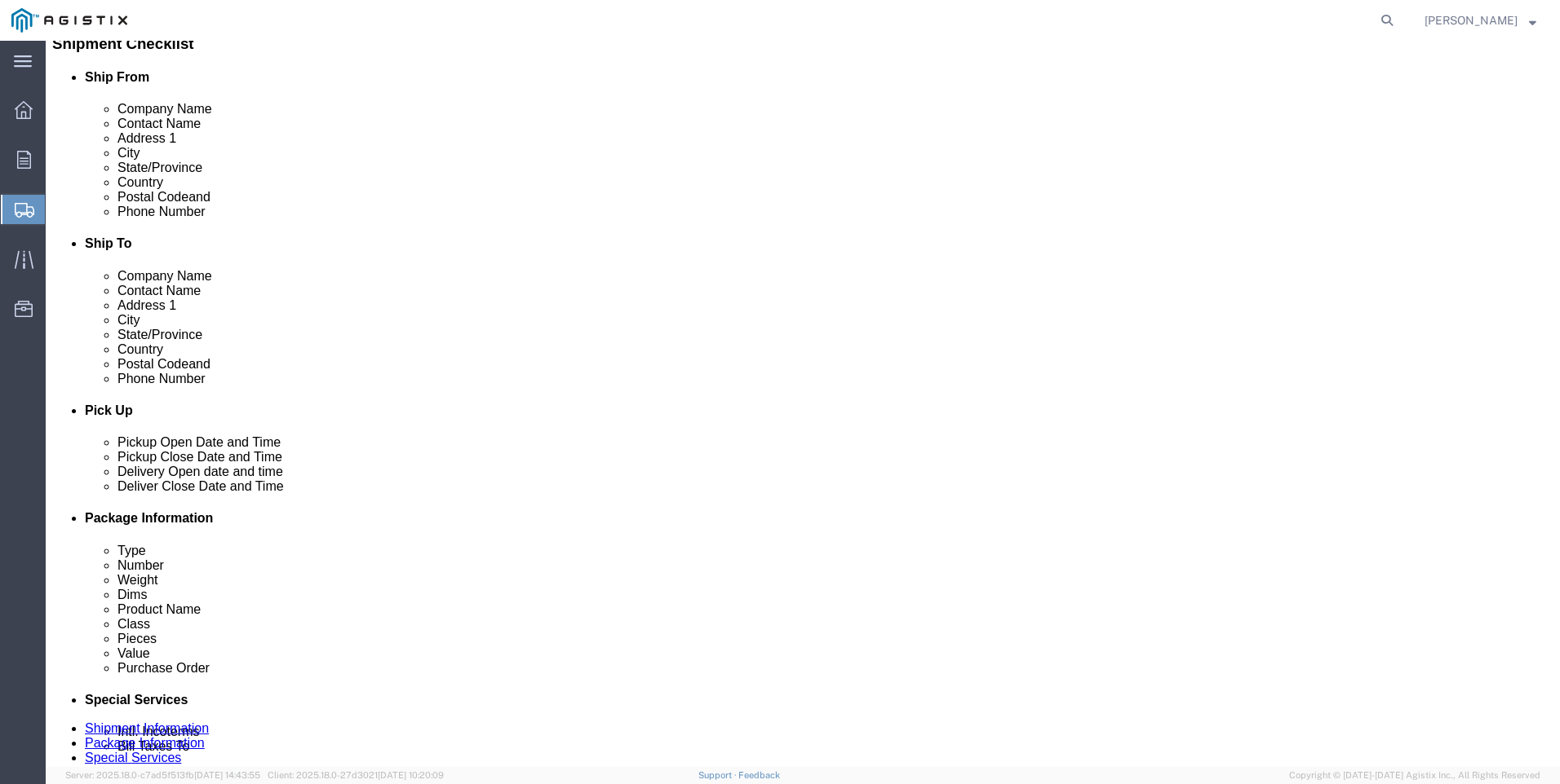
type input "32.00"
click input "31.00"
type input "27.00"
drag, startPoint x: 259, startPoint y: 402, endPoint x: 138, endPoint y: 420, distance: 122.3
click div "Package Type Select Bulk Bundle(s) Cardboard Box(es) Carton(s) Crate(s) Drum(s)…"
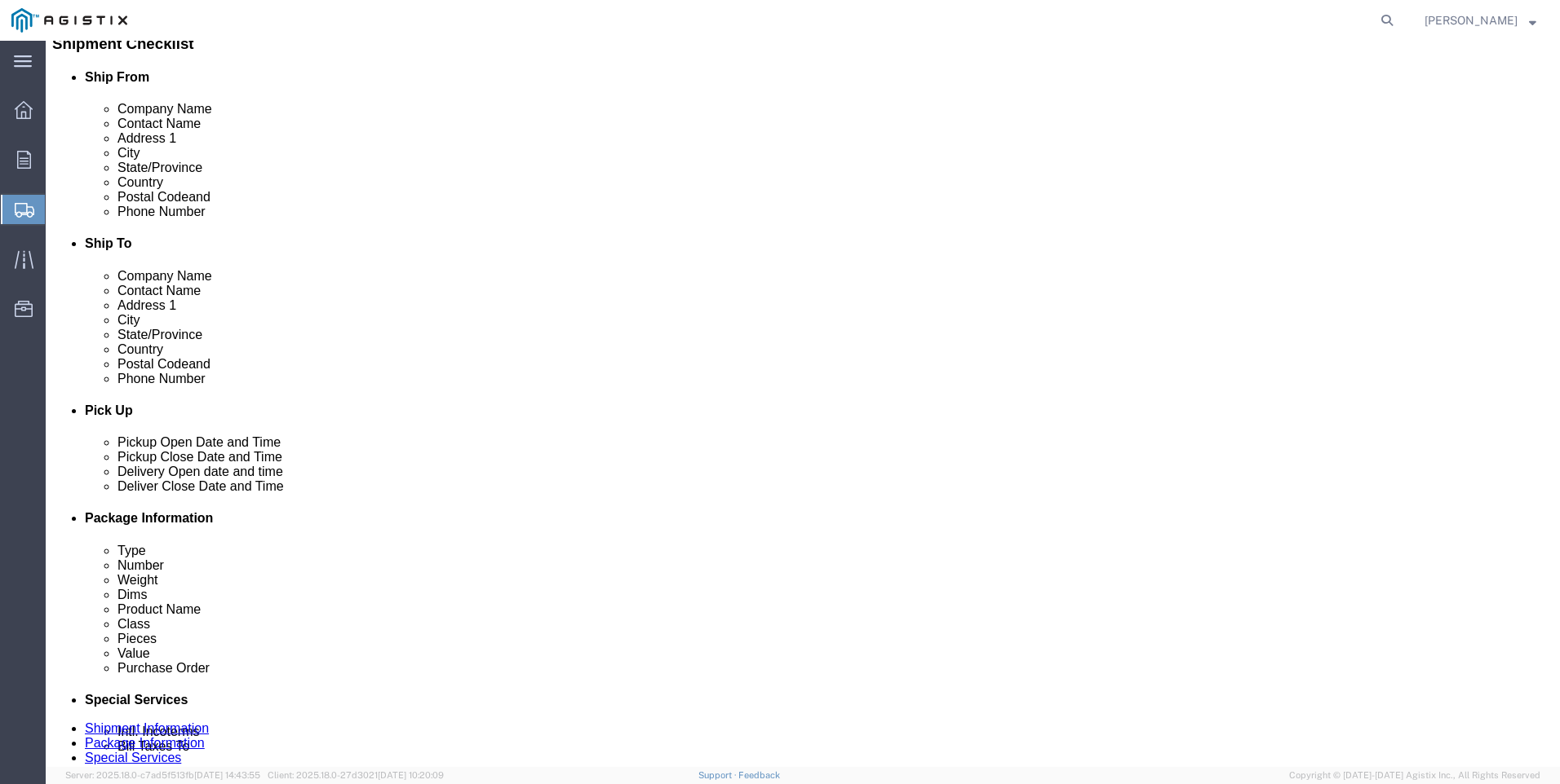
type input "296"
click span "button"
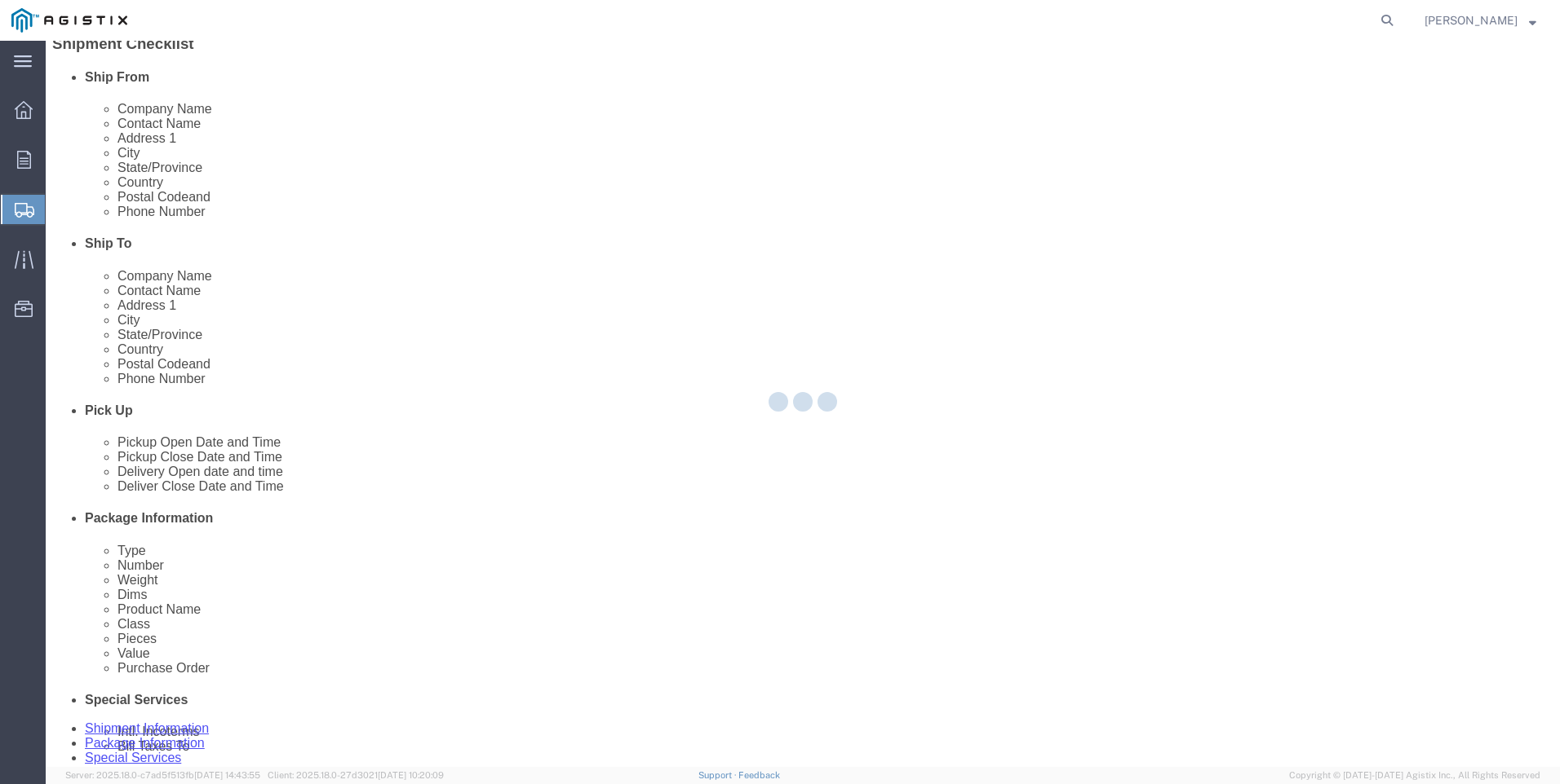
scroll to position [0, 0]
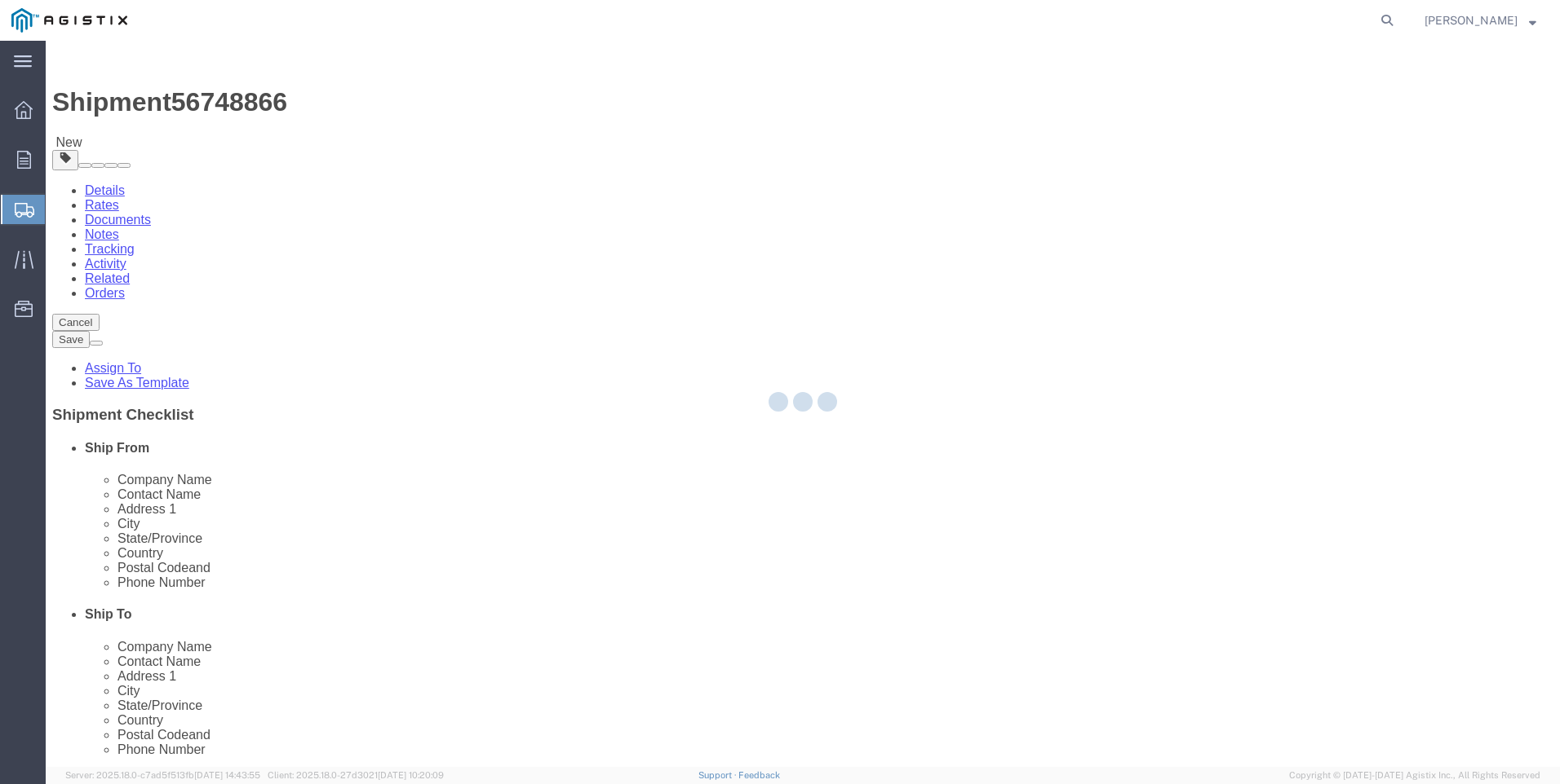
select select "CRAT"
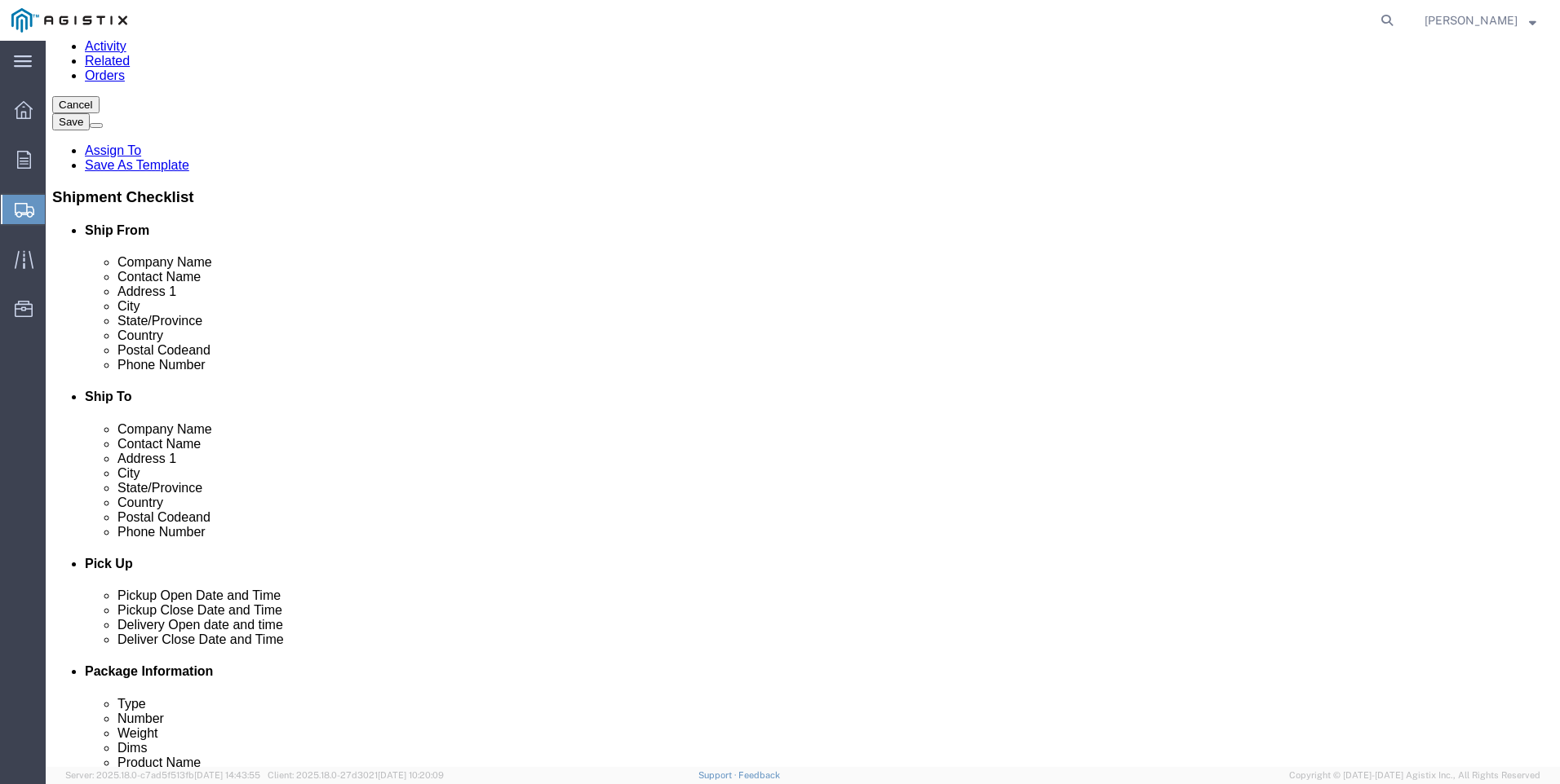
scroll to position [245, 0]
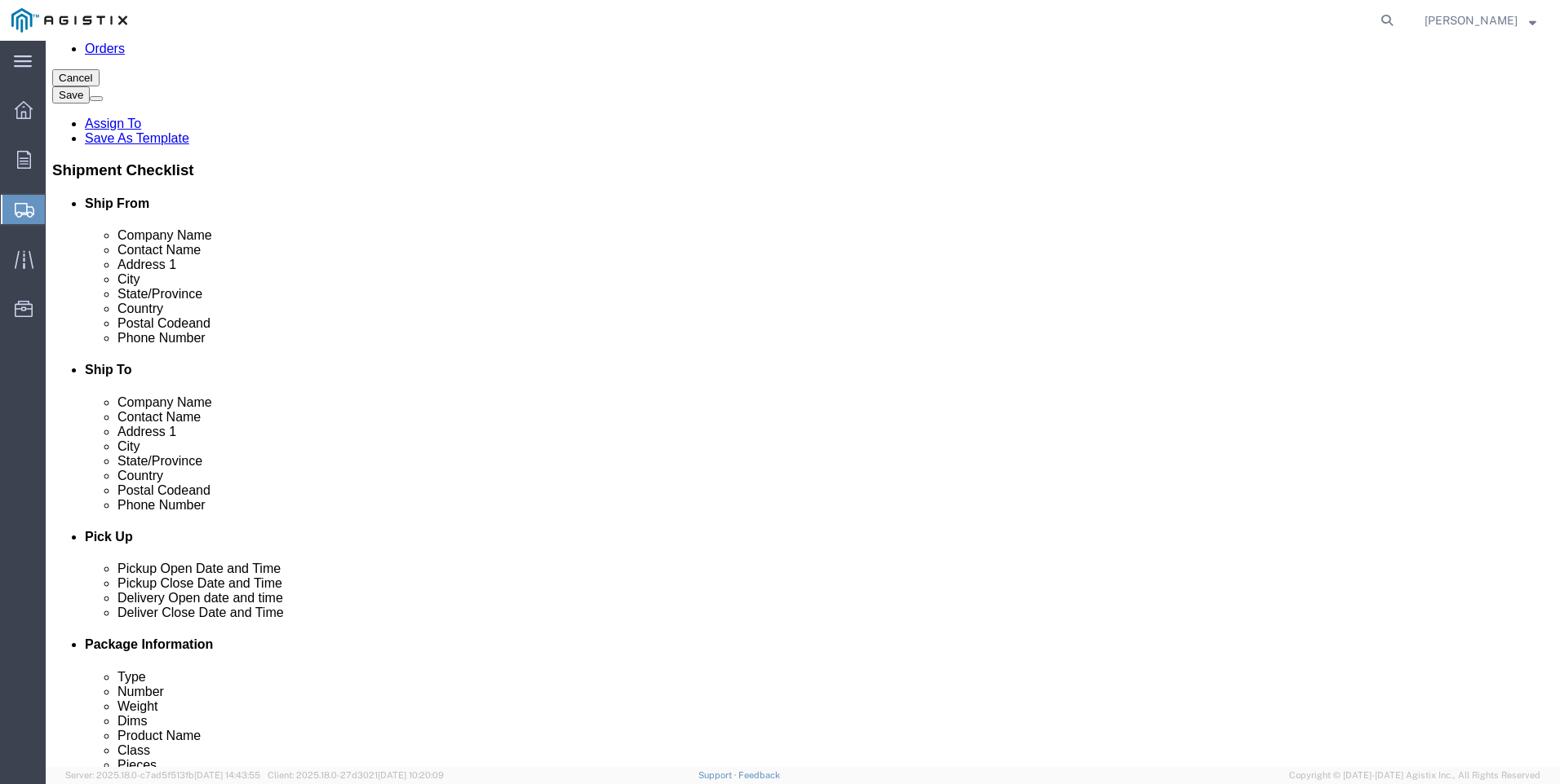
drag, startPoint x: 853, startPoint y: 529, endPoint x: 784, endPoint y: 540, distance: 69.9
click div "Weight 296.00 Select kgs lbs Ship. t°"
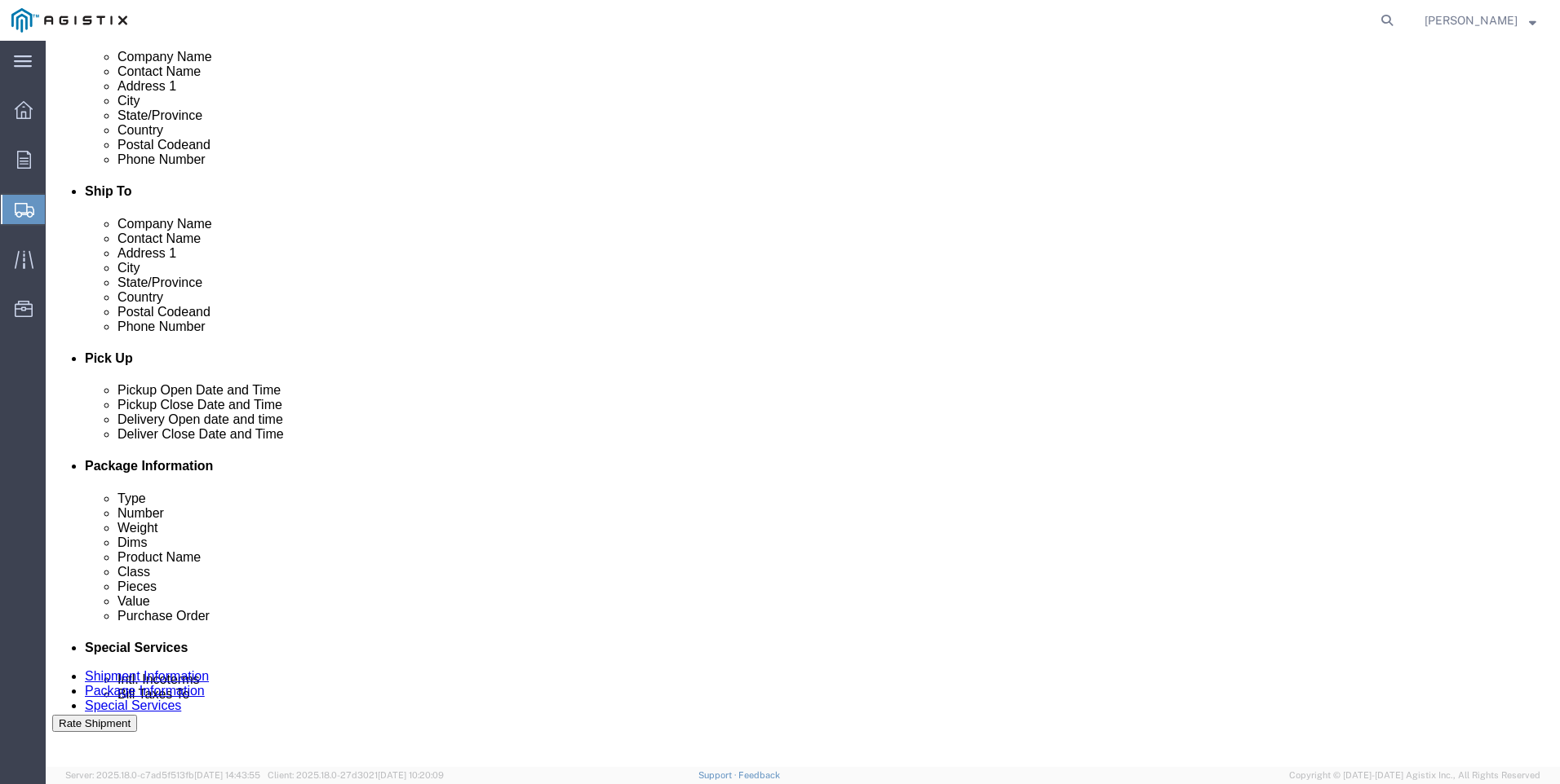
scroll to position [489, 0]
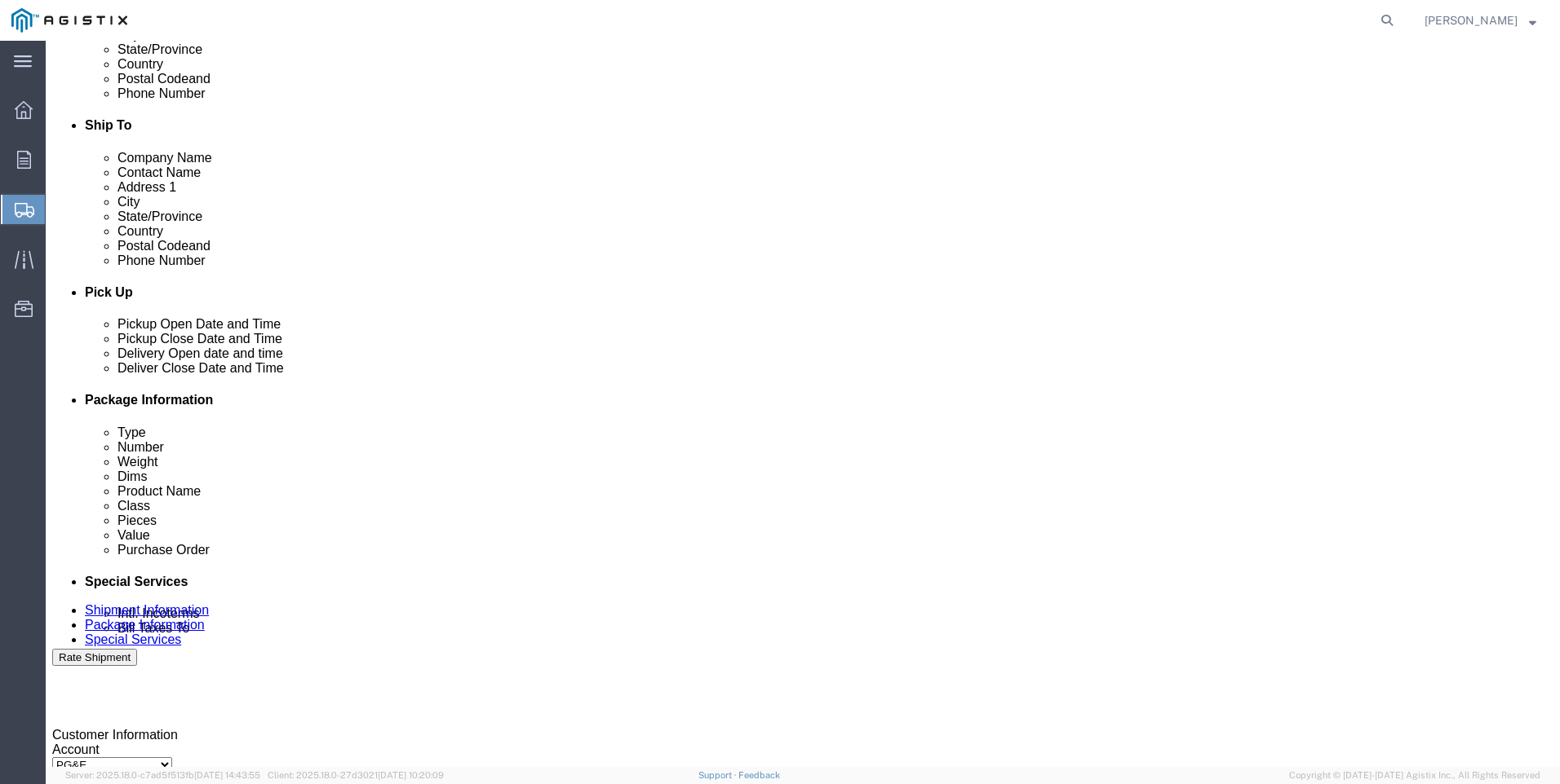
type input "302"
click button "Rate Shipment"
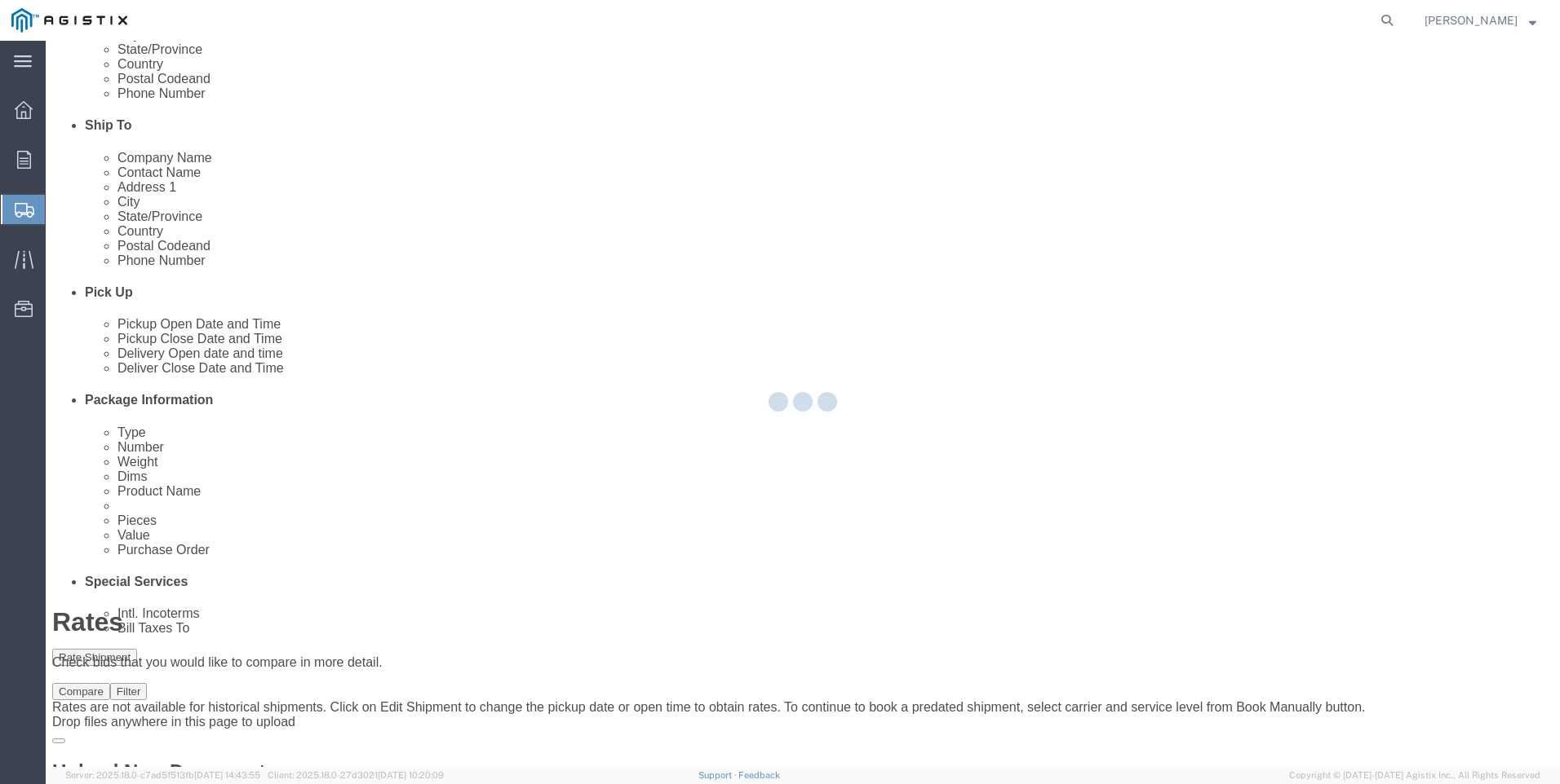
scroll to position [0, 0]
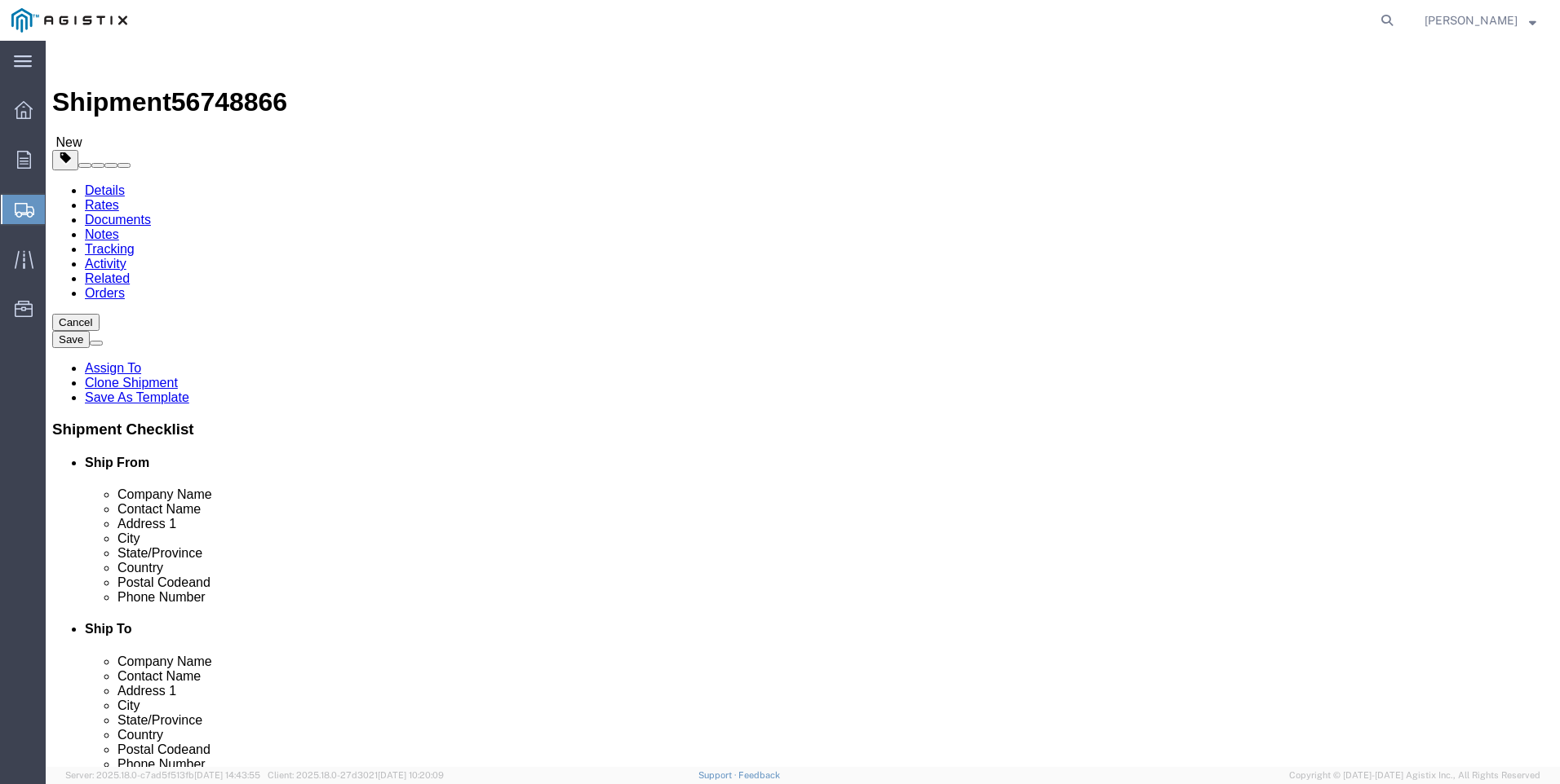
click at [98, 183] on link "Details" at bounding box center [105, 190] width 40 height 14
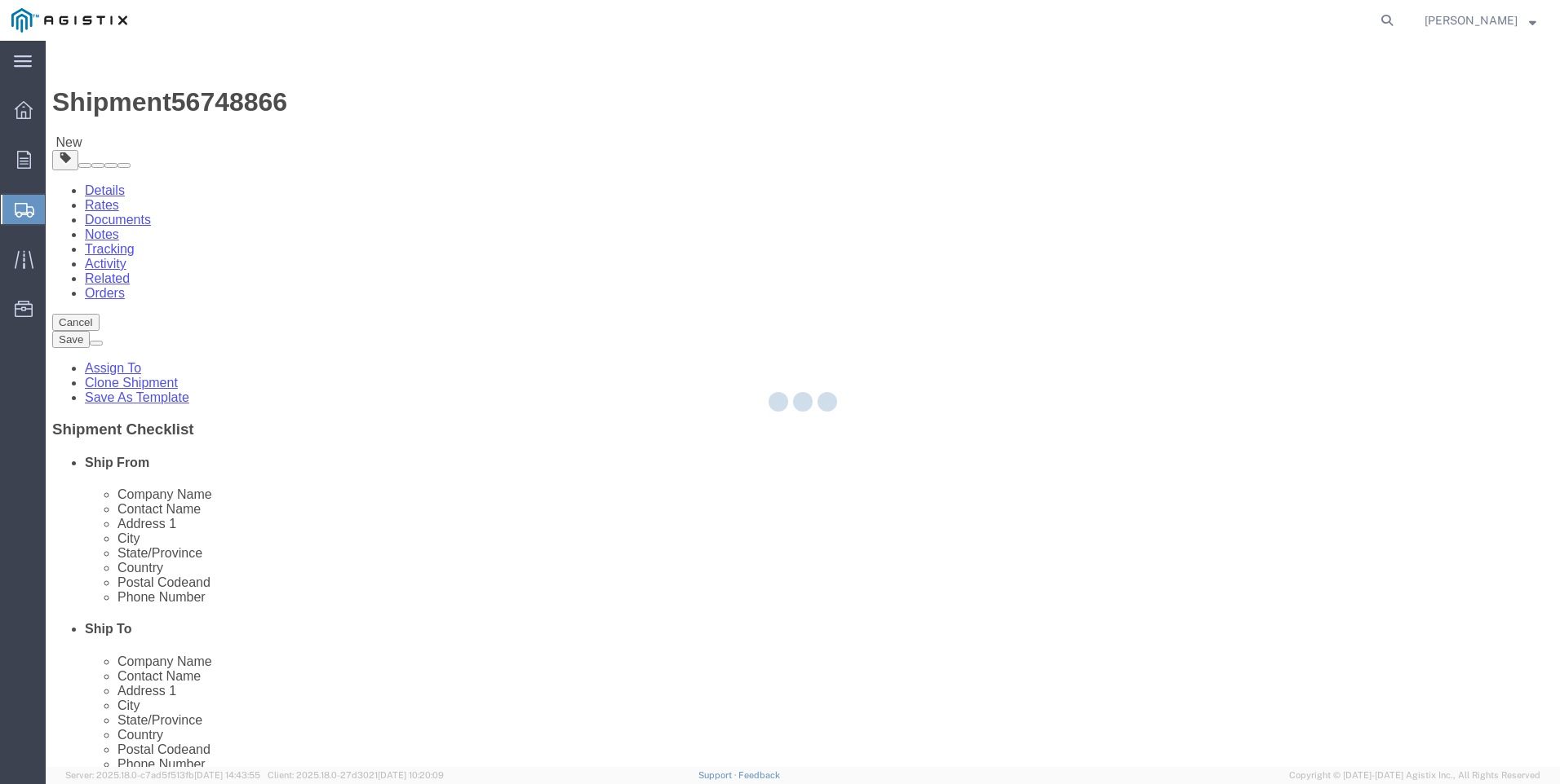
select select "21360"
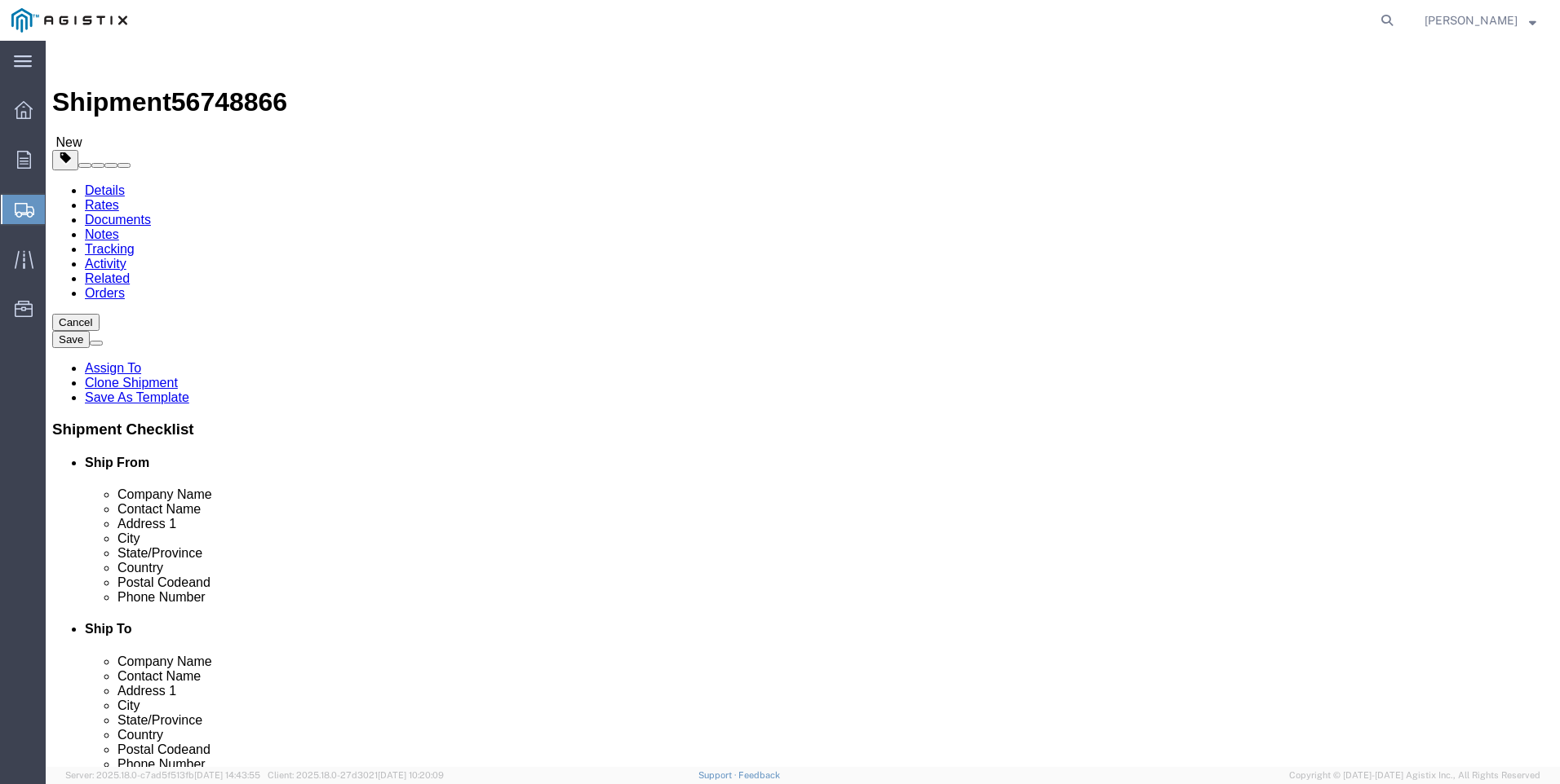
click button "Rate Shipment"
